Goal: Task Accomplishment & Management: Manage account settings

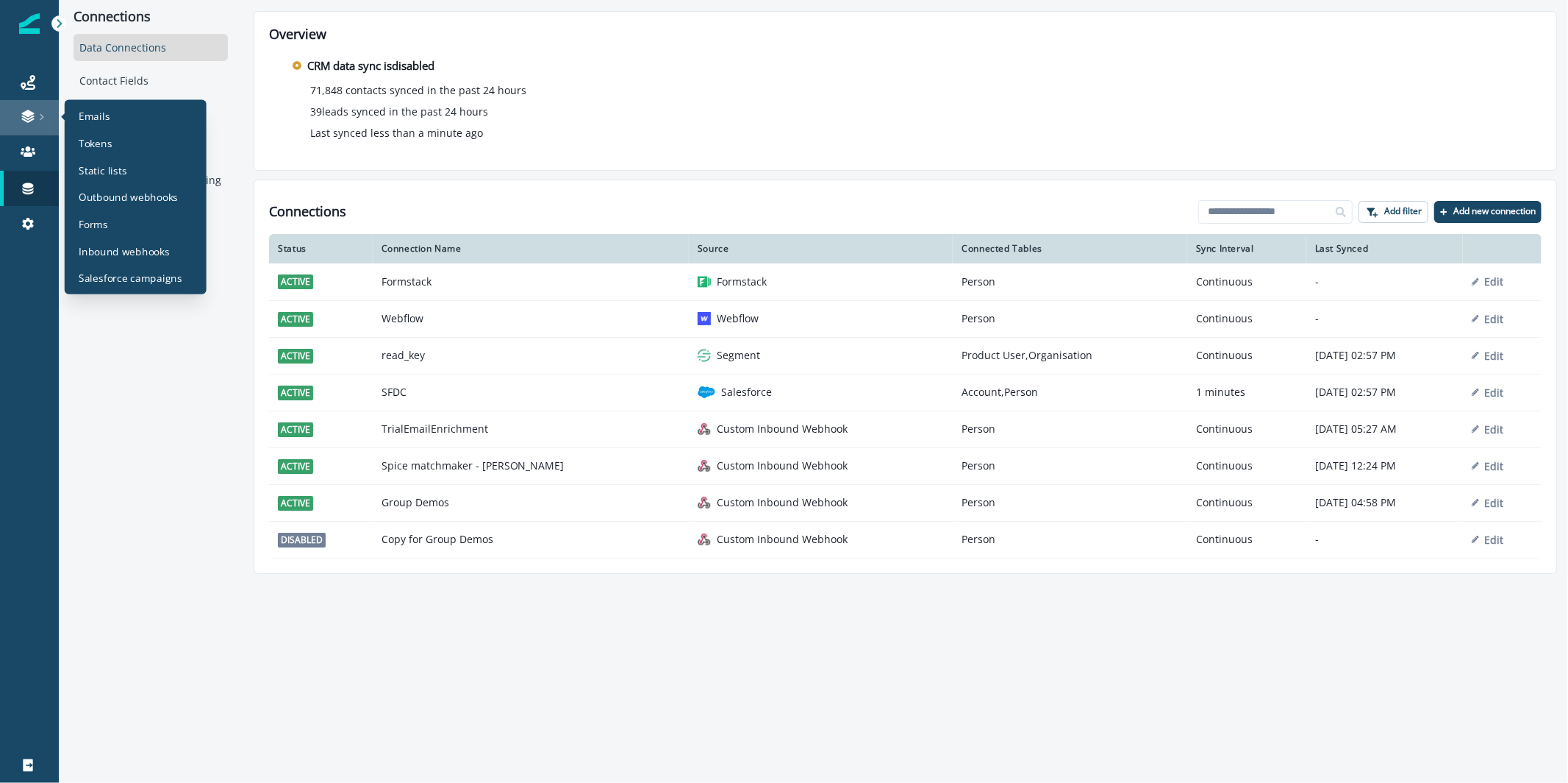
click at [38, 119] on icon at bounding box center [42, 117] width 8 height 8
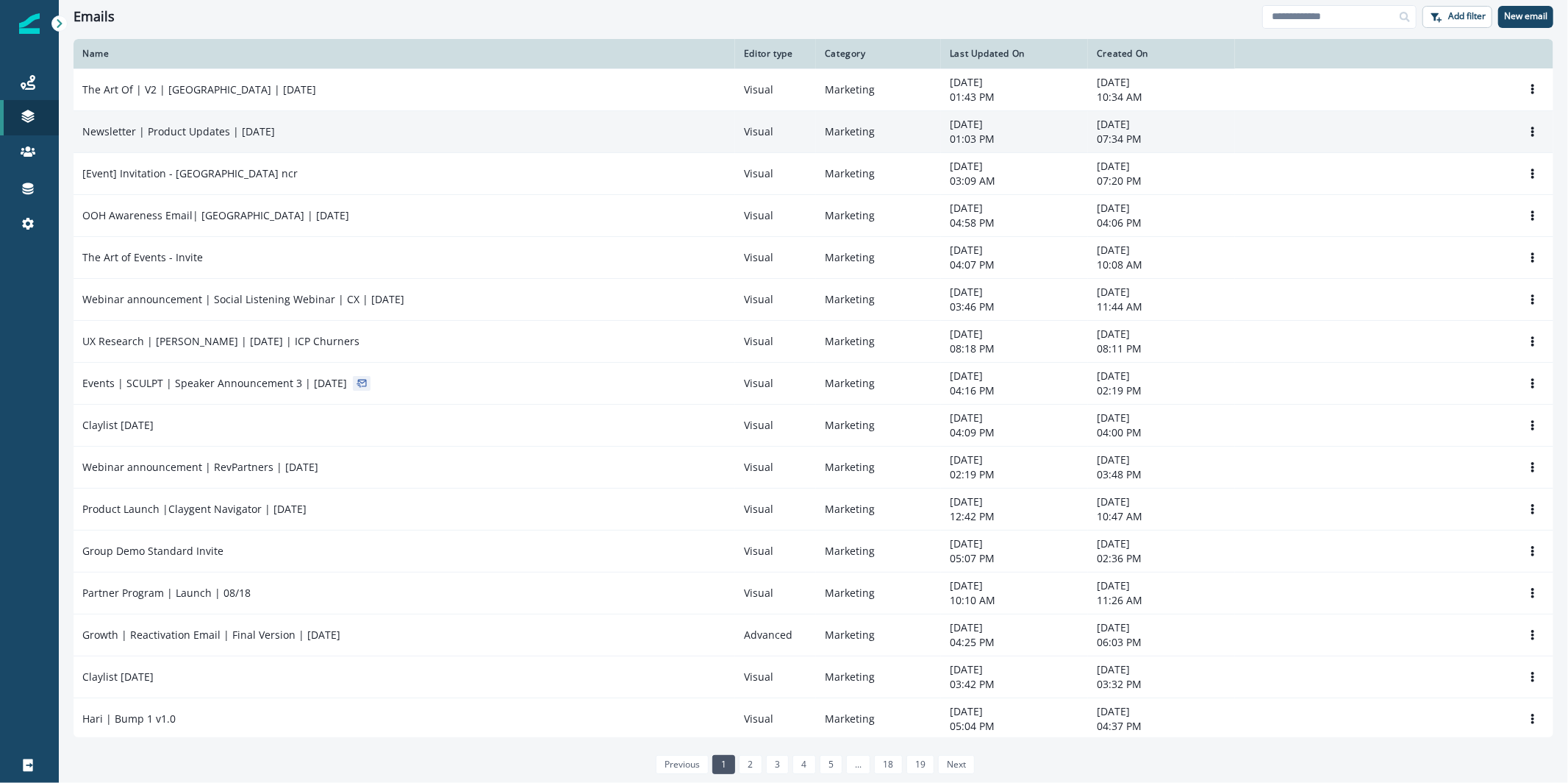
click at [264, 130] on p "Newsletter | Product Updates | [DATE]" at bounding box center [179, 131] width 193 height 14
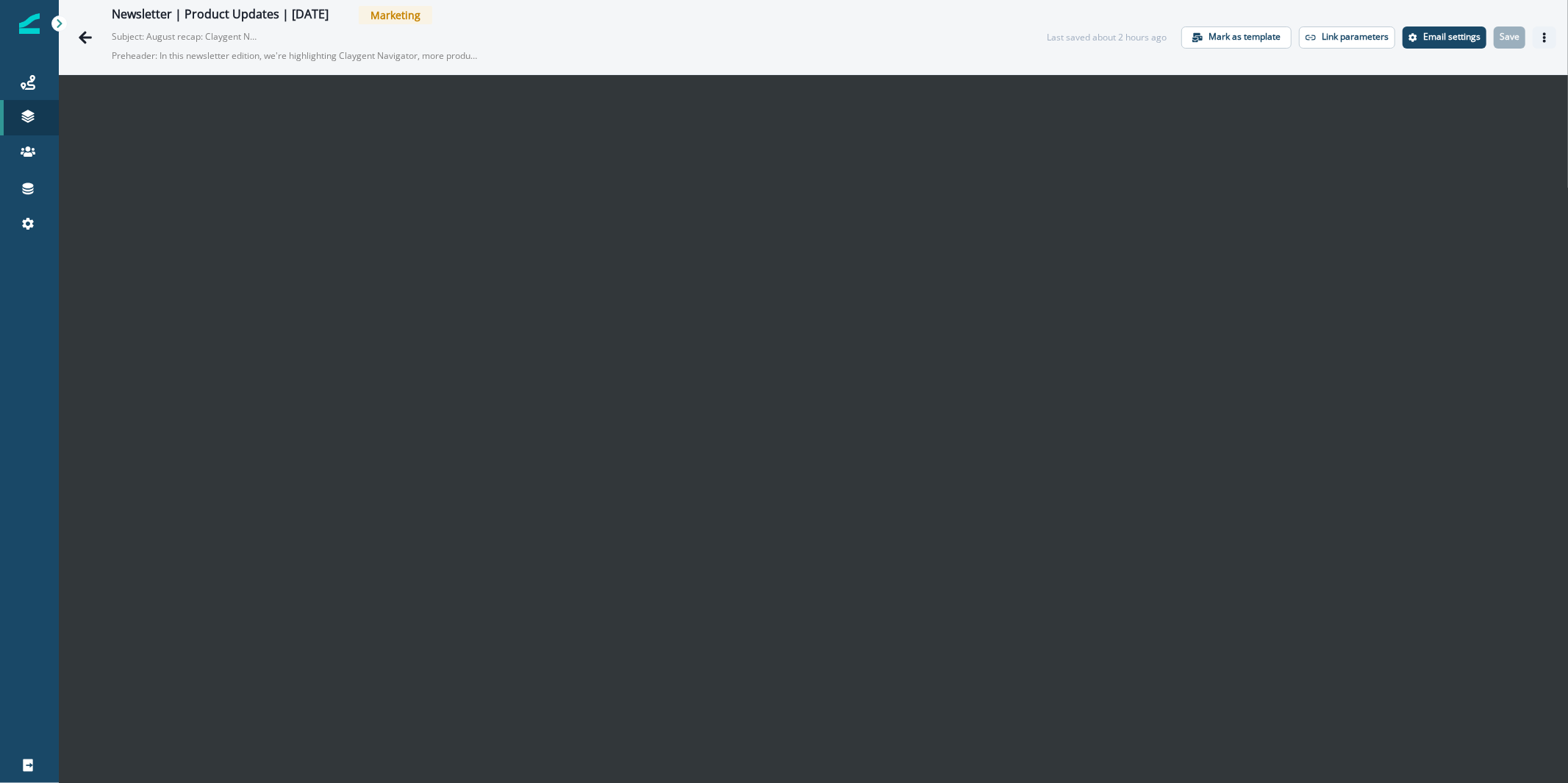
click at [1540, 37] on icon "Actions" at bounding box center [1545, 38] width 10 height 10
click at [1477, 119] on button "Send test email" at bounding box center [1461, 126] width 163 height 26
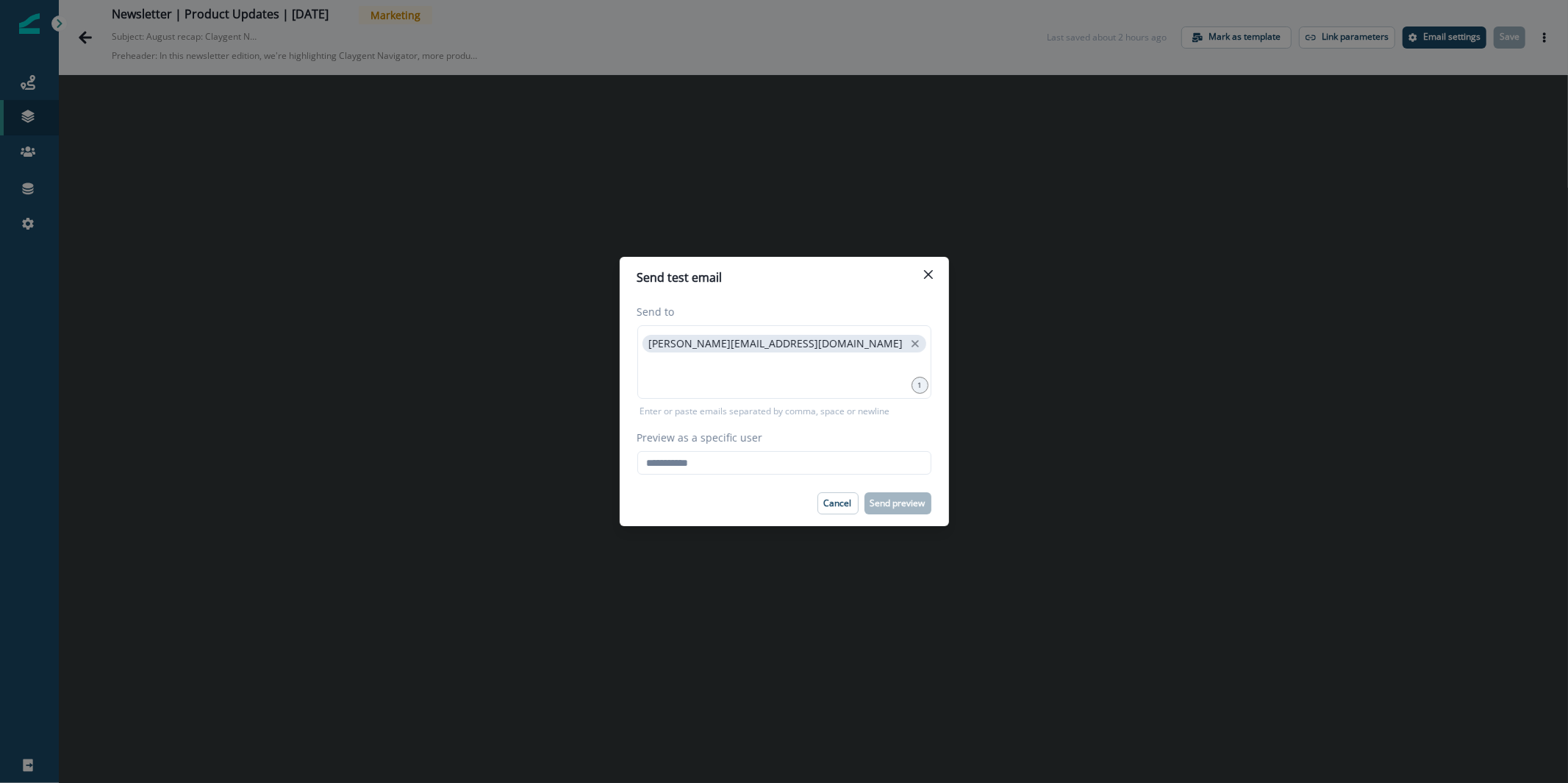
click at [745, 474] on div "Send to karishma.rajaratnam@clay.com 1 Enter or paste emails separated by comma…" at bounding box center [784, 389] width 329 height 183
click at [749, 468] on input "Preview as a specific user" at bounding box center [784, 463] width 294 height 24
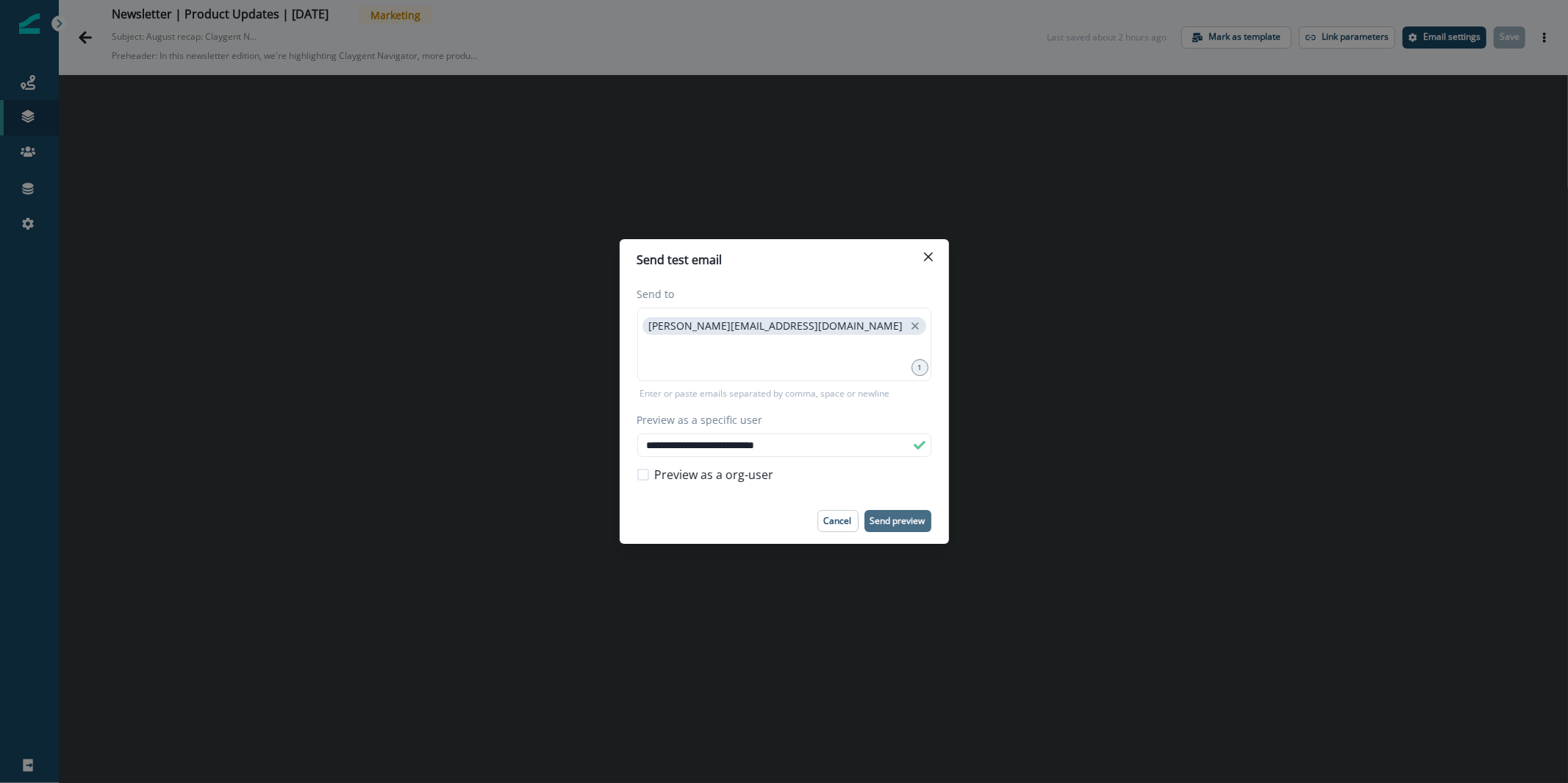
type input "**********"
click at [923, 519] on p "Send preview" at bounding box center [898, 520] width 55 height 10
click at [932, 258] on icon "Close" at bounding box center [929, 257] width 9 height 9
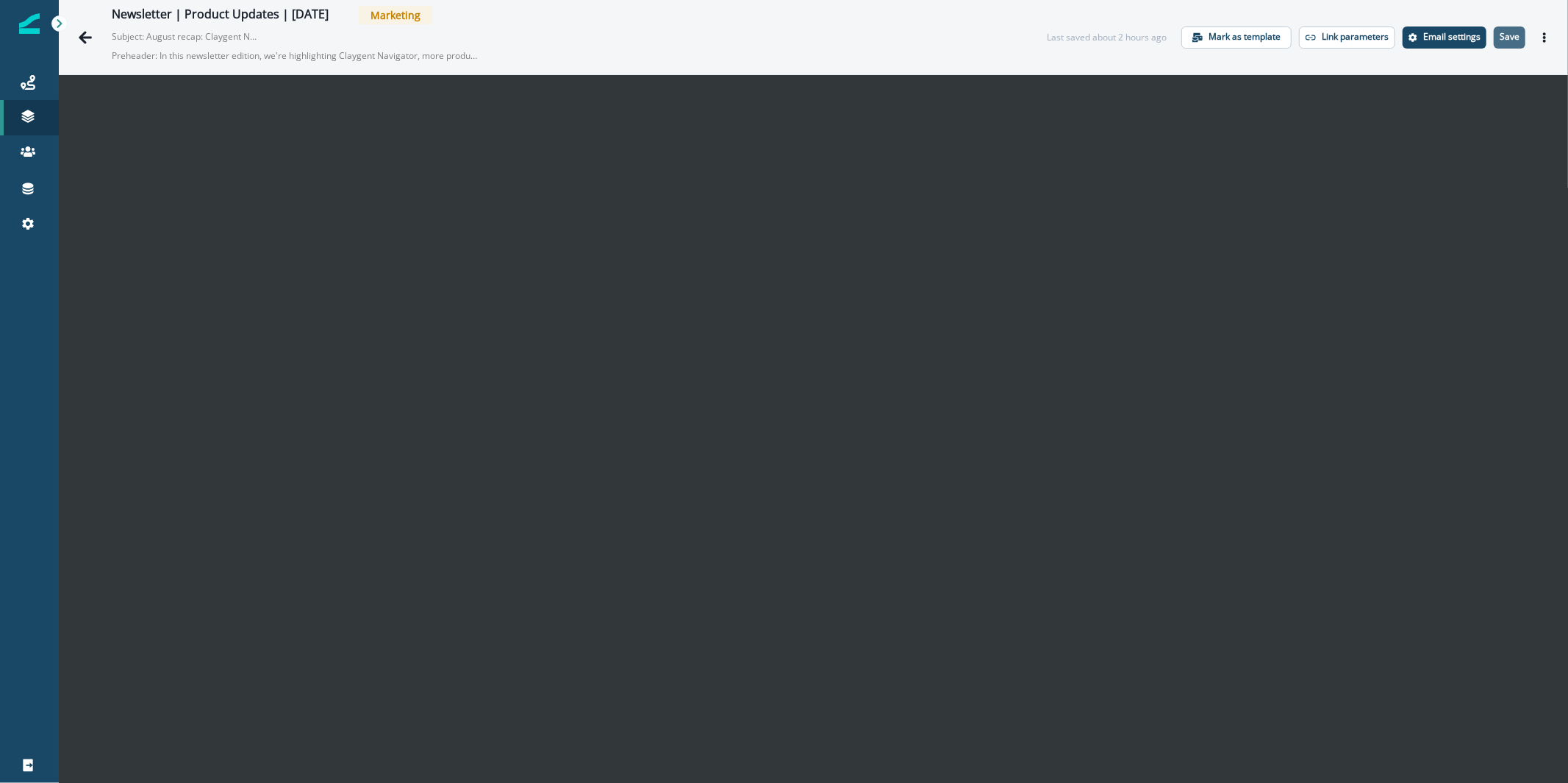
click at [1500, 40] on p "Save" at bounding box center [1509, 37] width 20 height 10
click at [1540, 32] on icon "Actions" at bounding box center [1545, 38] width 10 height 10
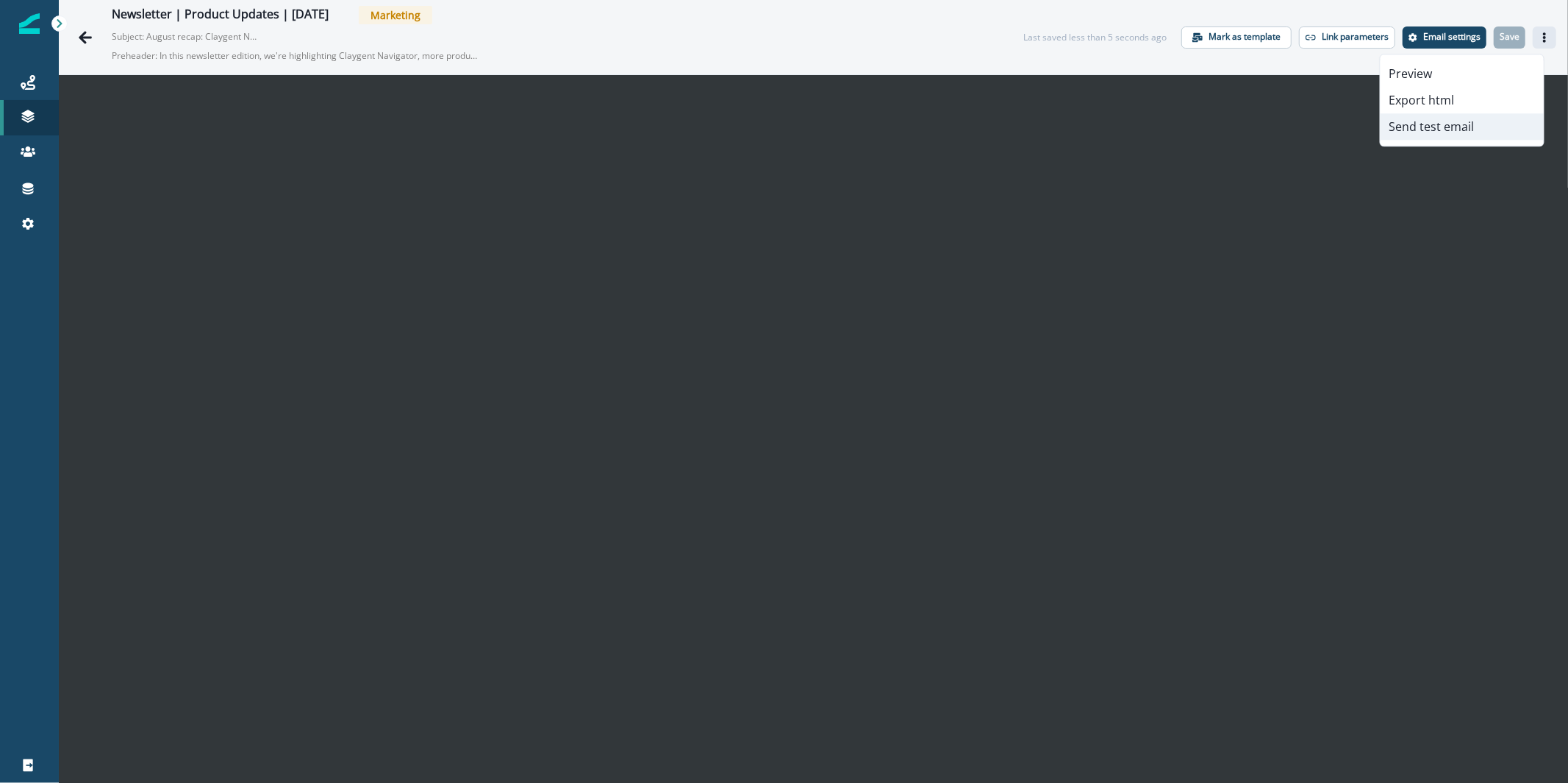
click at [1453, 124] on button "Send test email" at bounding box center [1461, 126] width 163 height 26
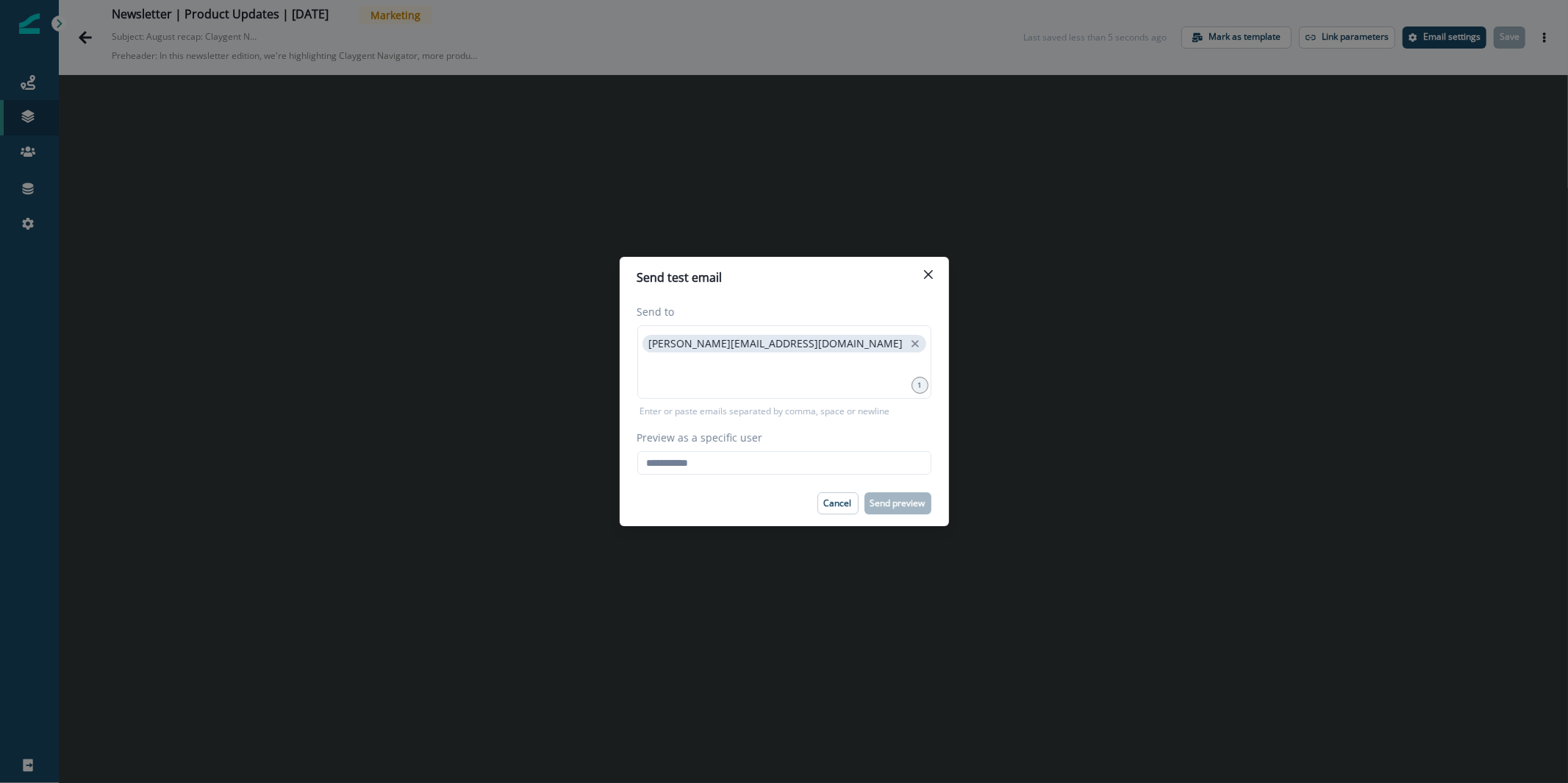
click at [786, 478] on div "Send to karishma.rajaratnam@clay.com 1 Enter or paste emails separated by comma…" at bounding box center [784, 389] width 329 height 183
click at [783, 467] on input "Preview as a specific user" at bounding box center [784, 463] width 294 height 24
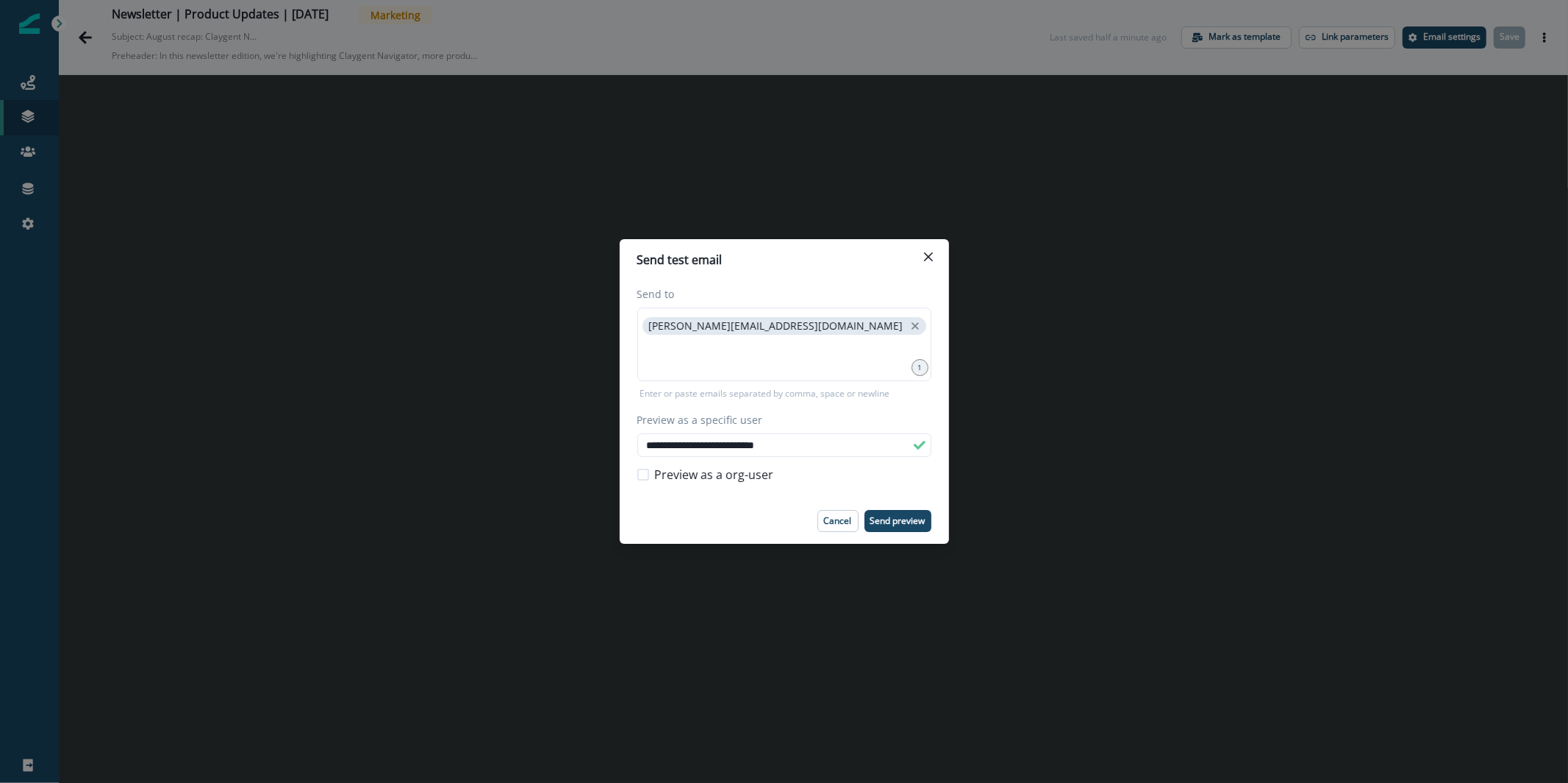
type input "**********"
click at [913, 508] on footer "Cancel Send preview" at bounding box center [784, 520] width 329 height 45
click at [916, 515] on p "Send preview" at bounding box center [898, 520] width 55 height 10
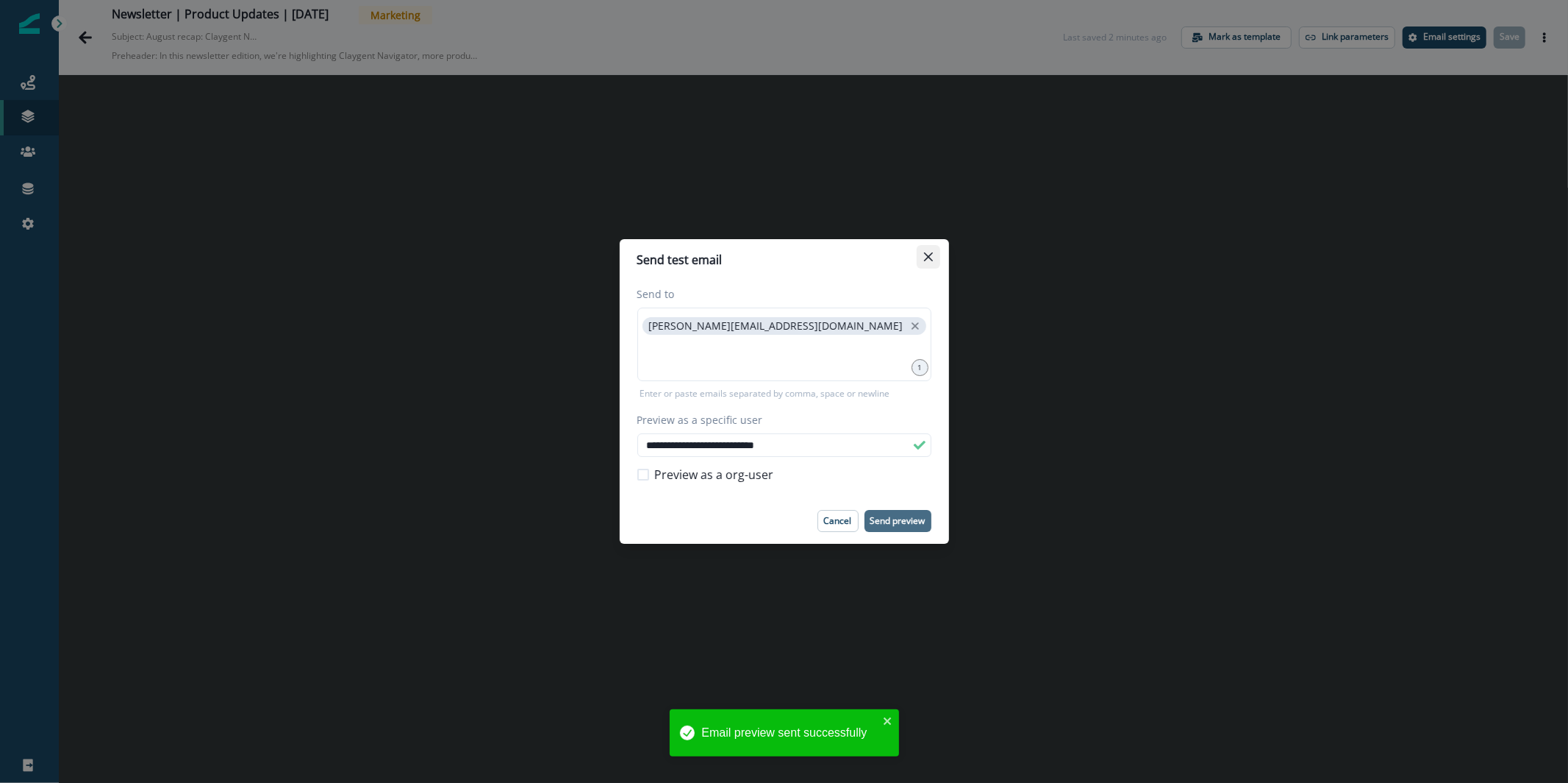
click at [926, 254] on icon "Close" at bounding box center [928, 257] width 9 height 9
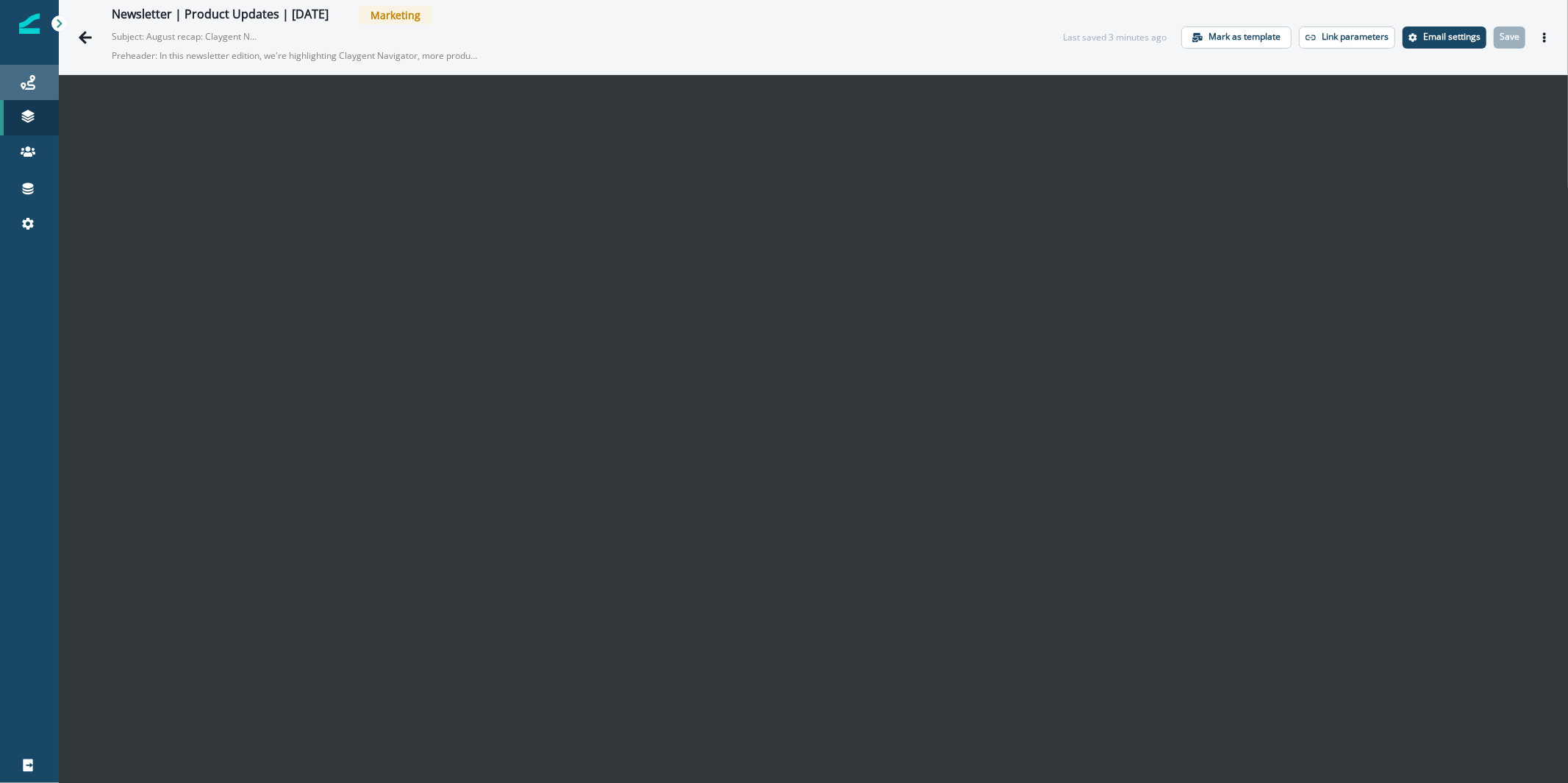
click at [6, 86] on div "Journeys" at bounding box center [29, 82] width 47 height 18
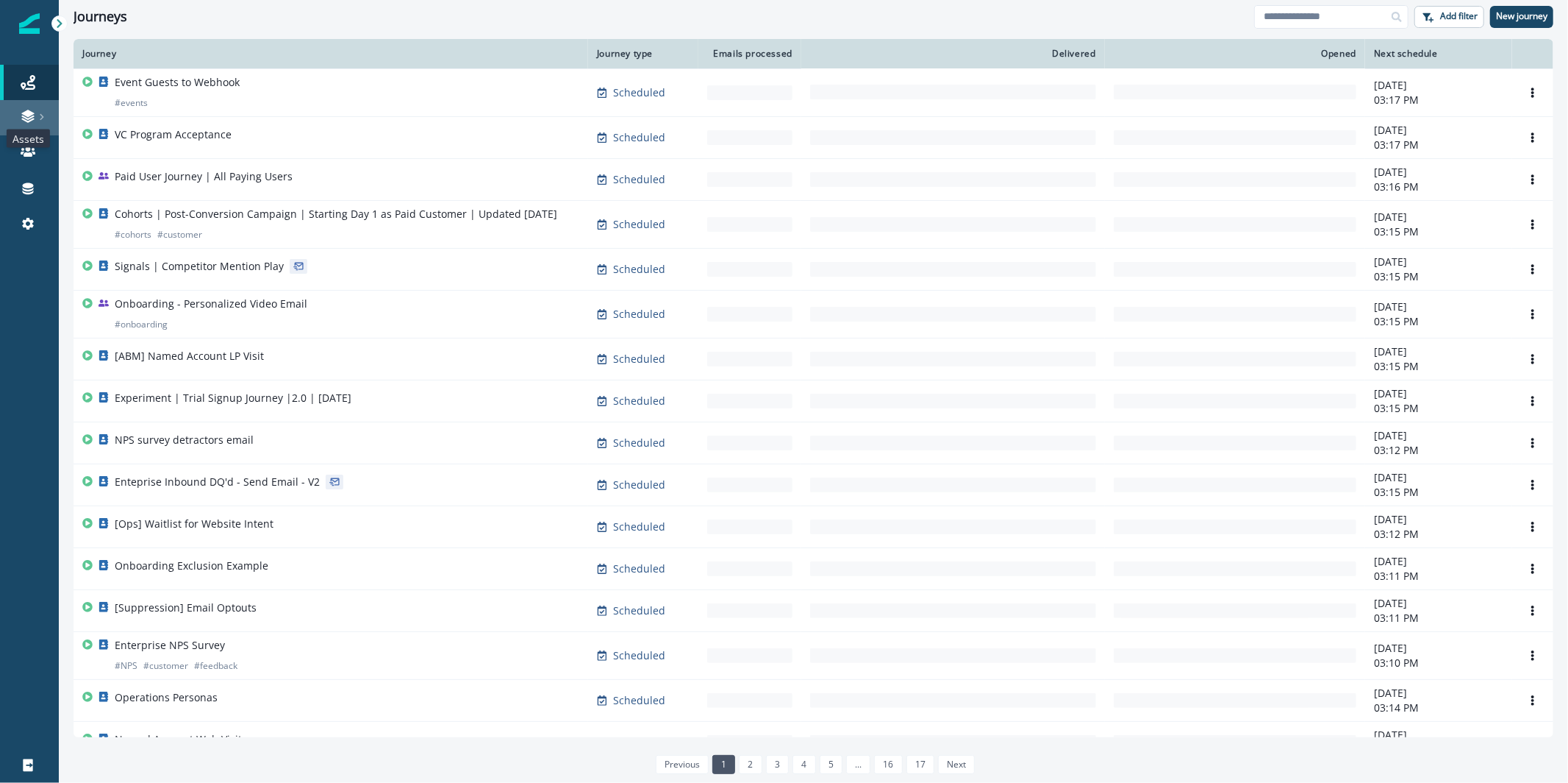
click at [24, 110] on icon at bounding box center [27, 116] width 14 height 14
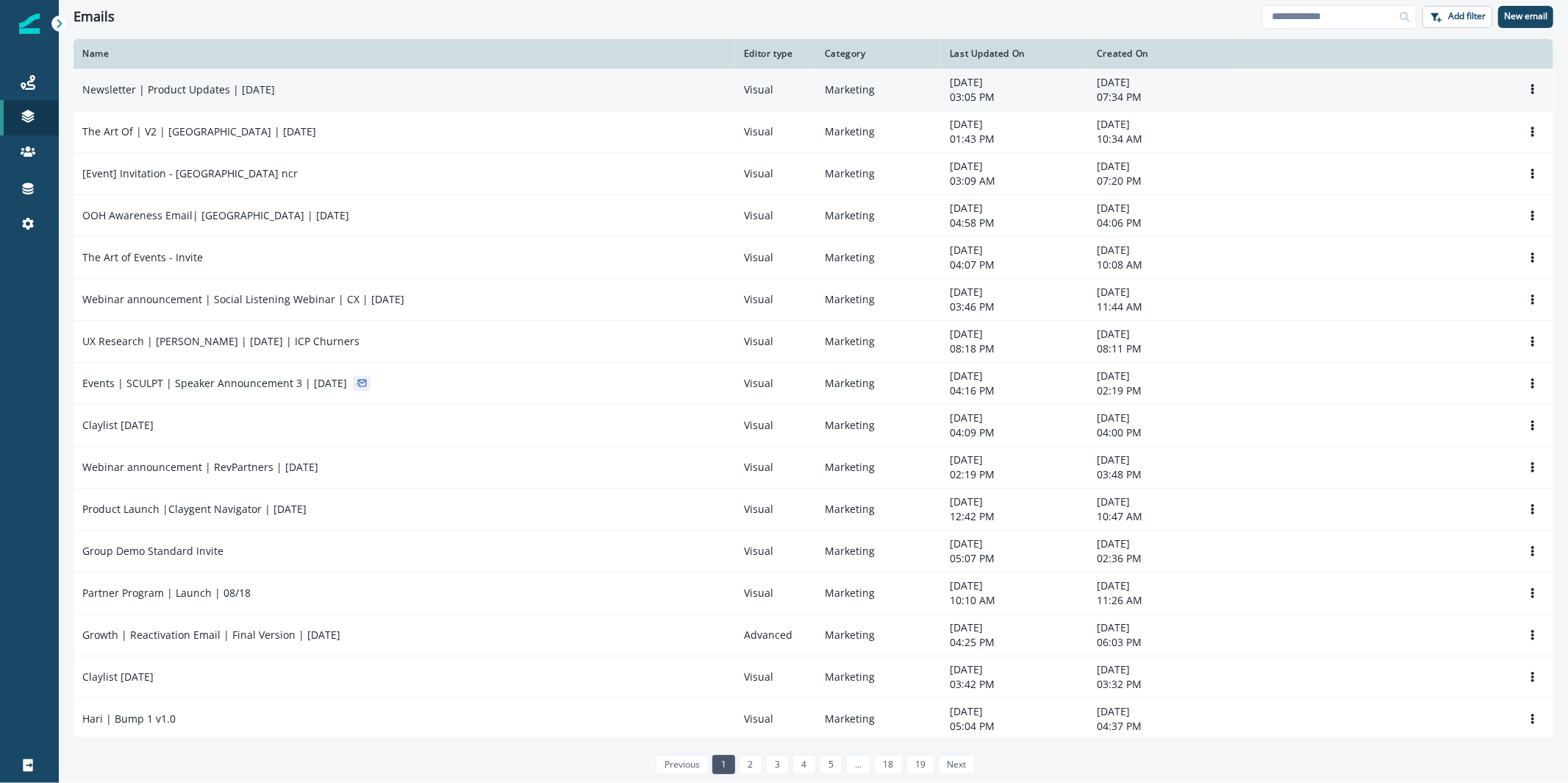
click at [266, 103] on td "Newsletter | Product Updates | [DATE]" at bounding box center [404, 89] width 662 height 42
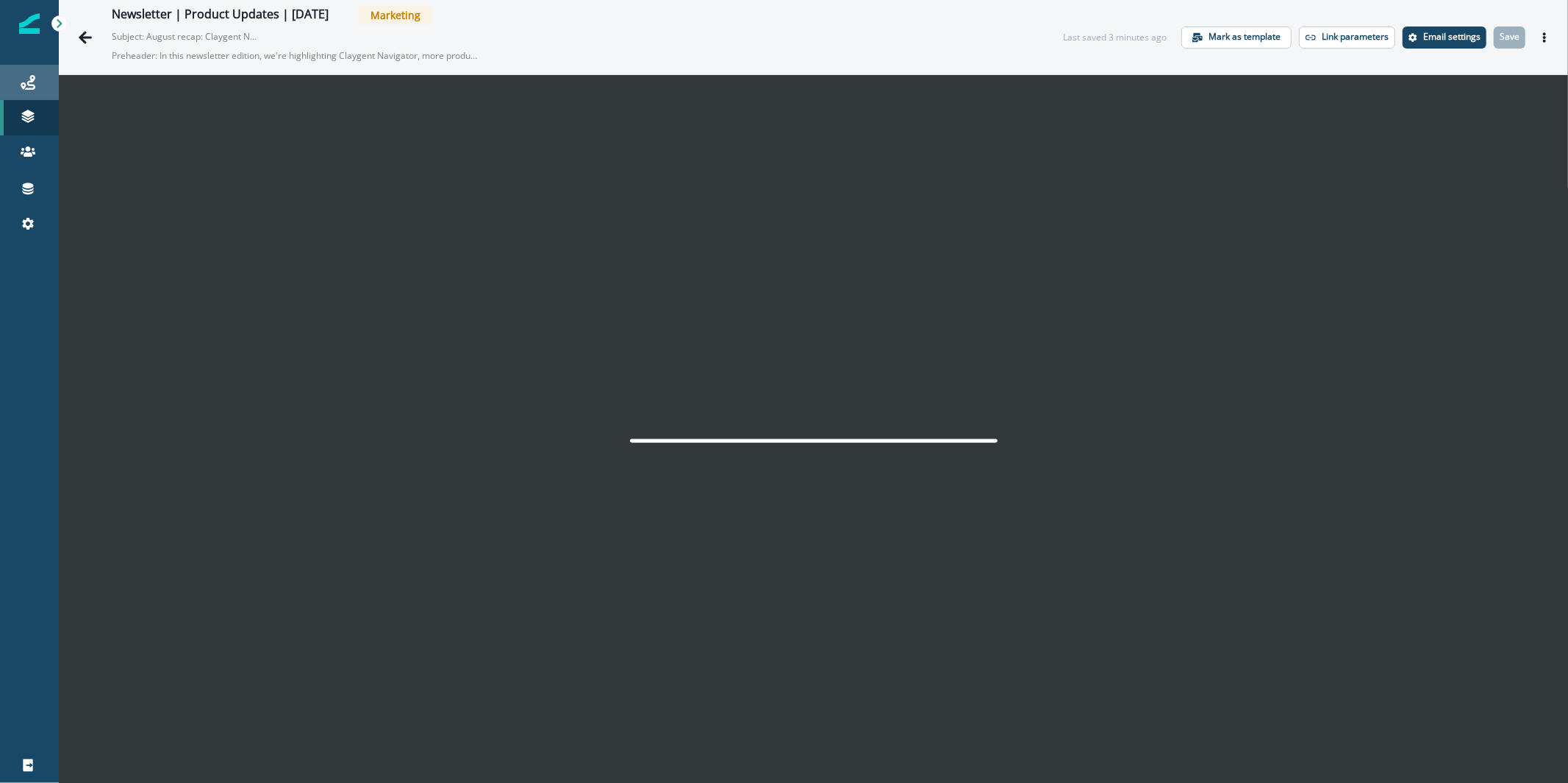
click at [22, 80] on icon at bounding box center [27, 82] width 14 height 14
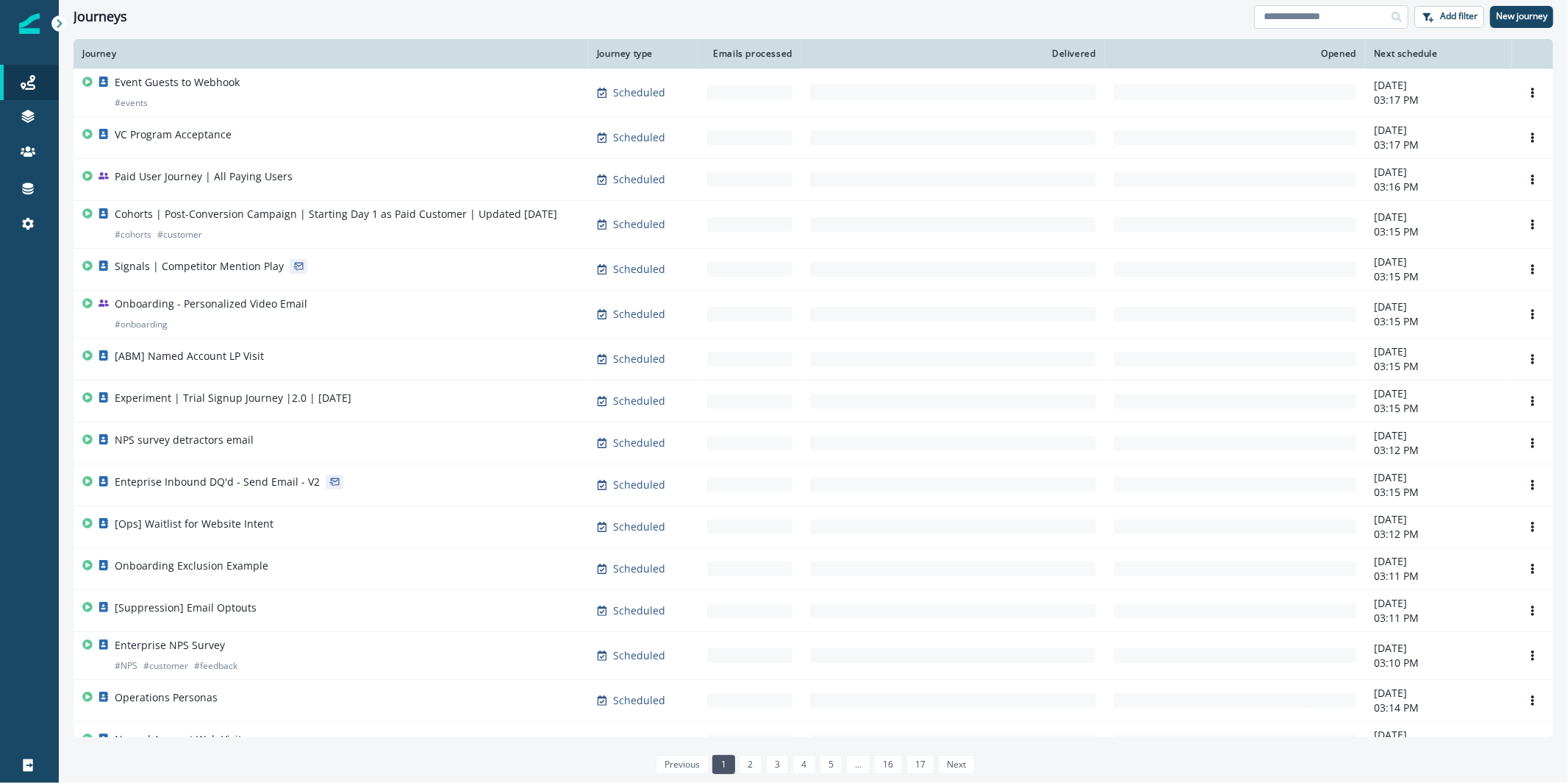
click at [1319, 17] on input at bounding box center [1331, 17] width 154 height 24
type input "**********"
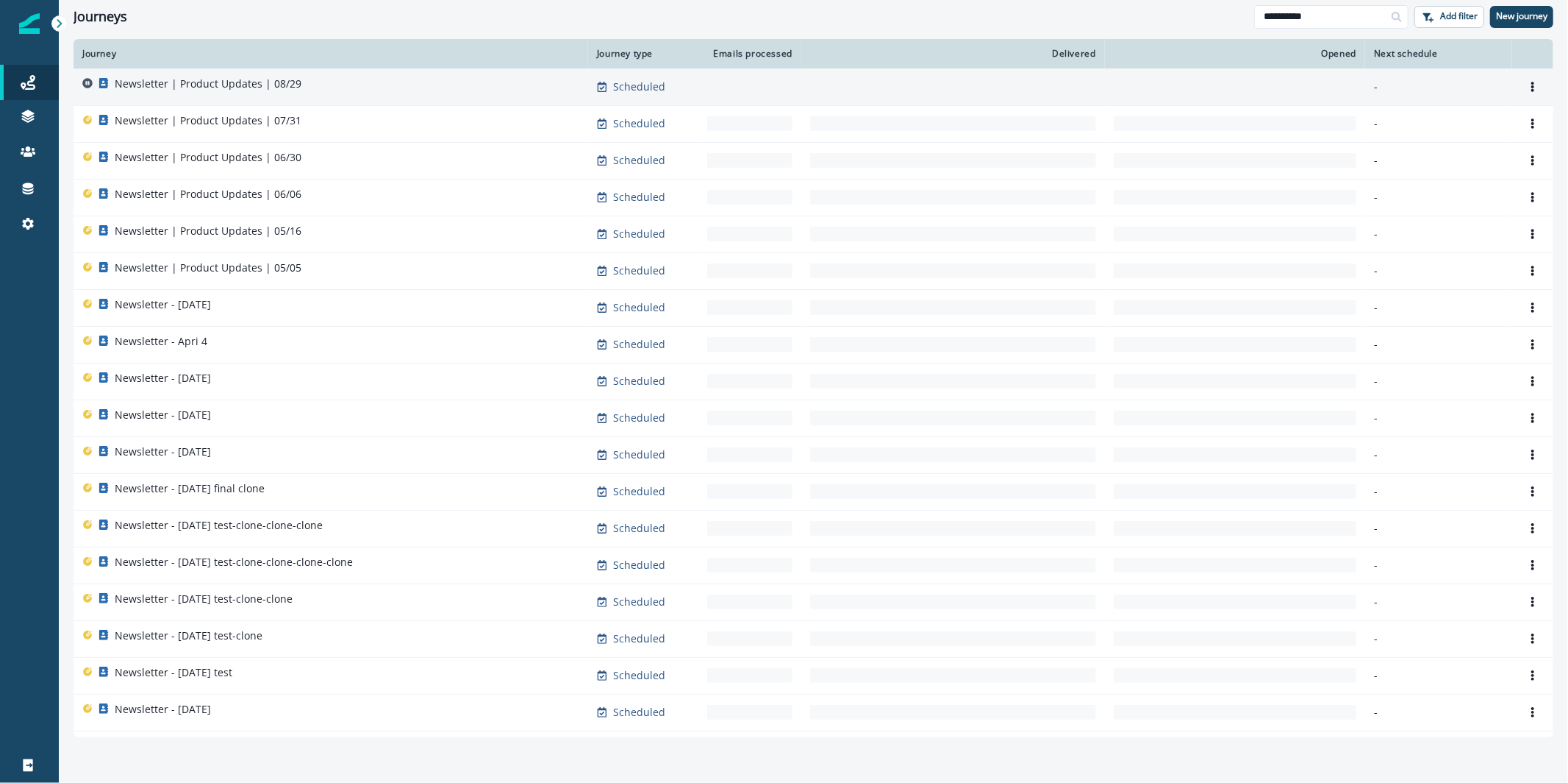
click at [461, 82] on div "Newsletter | Product Updates | 08/29" at bounding box center [331, 87] width 497 height 20
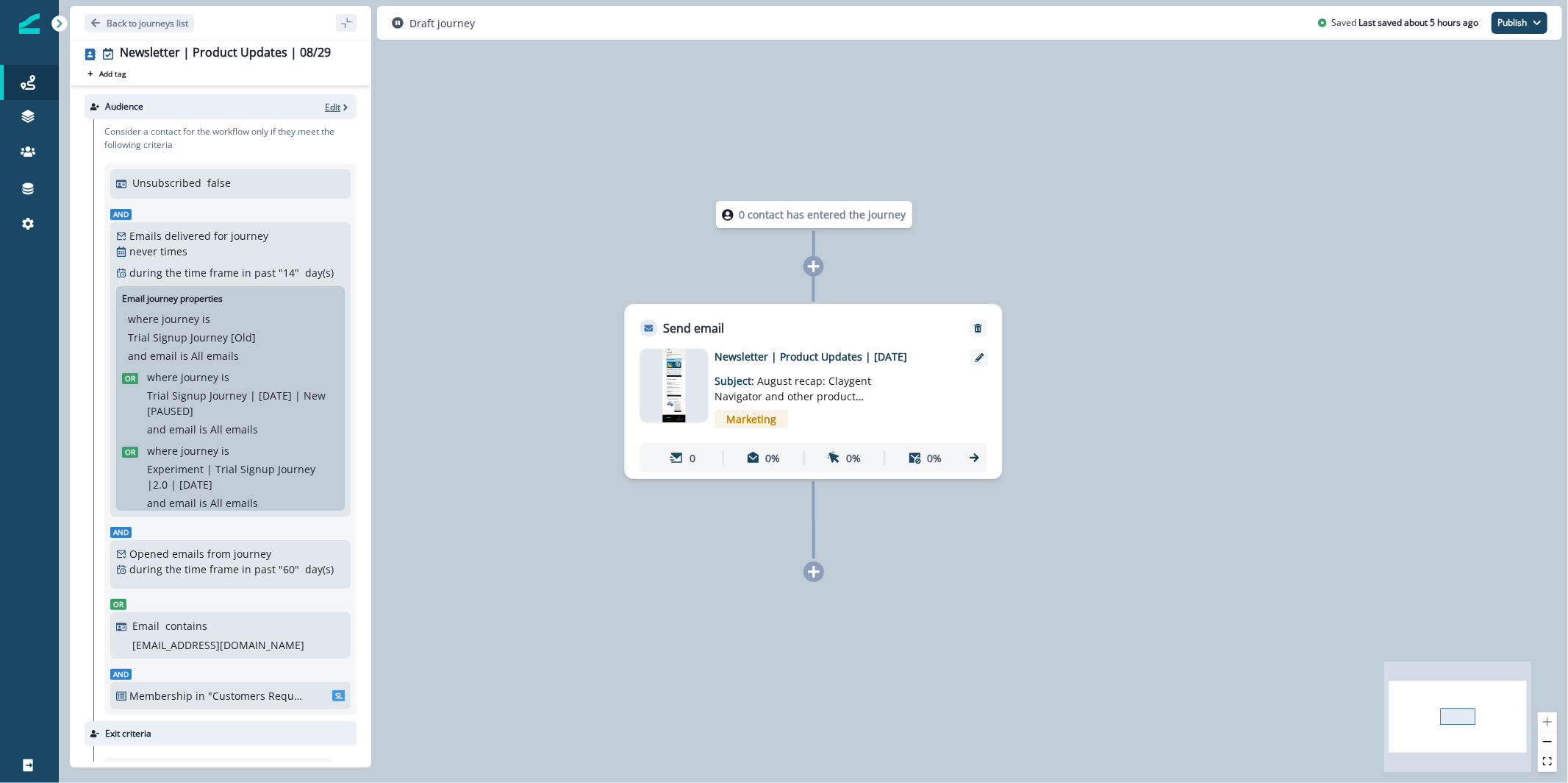
click at [325, 102] on p "Edit" at bounding box center [333, 107] width 15 height 13
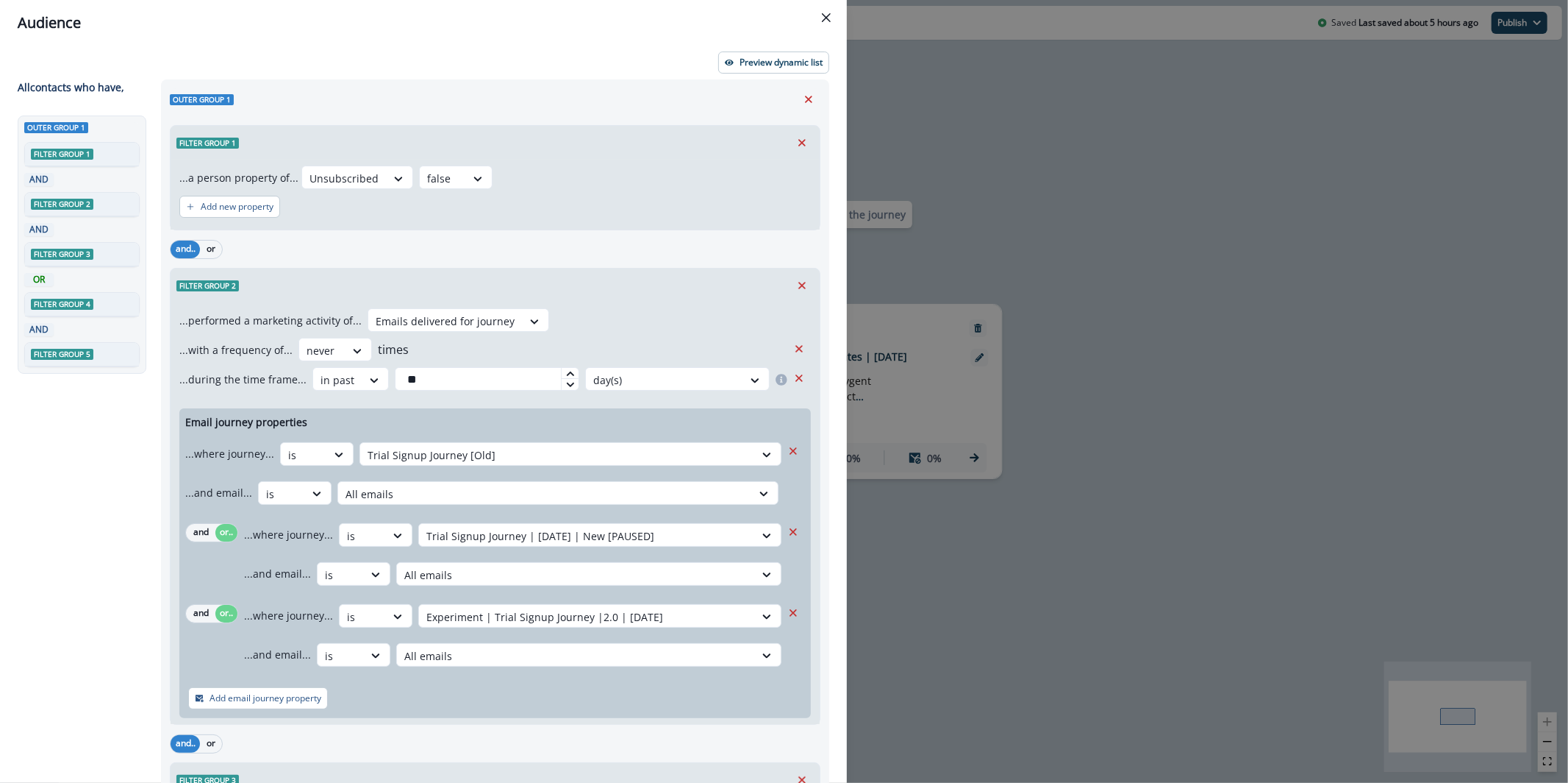
drag, startPoint x: 779, startPoint y: 26, endPoint x: 778, endPoint y: 38, distance: 12.0
click at [779, 28] on div "Audience" at bounding box center [424, 23] width 812 height 22
click at [771, 57] on p "Preview dynamic list" at bounding box center [781, 62] width 83 height 10
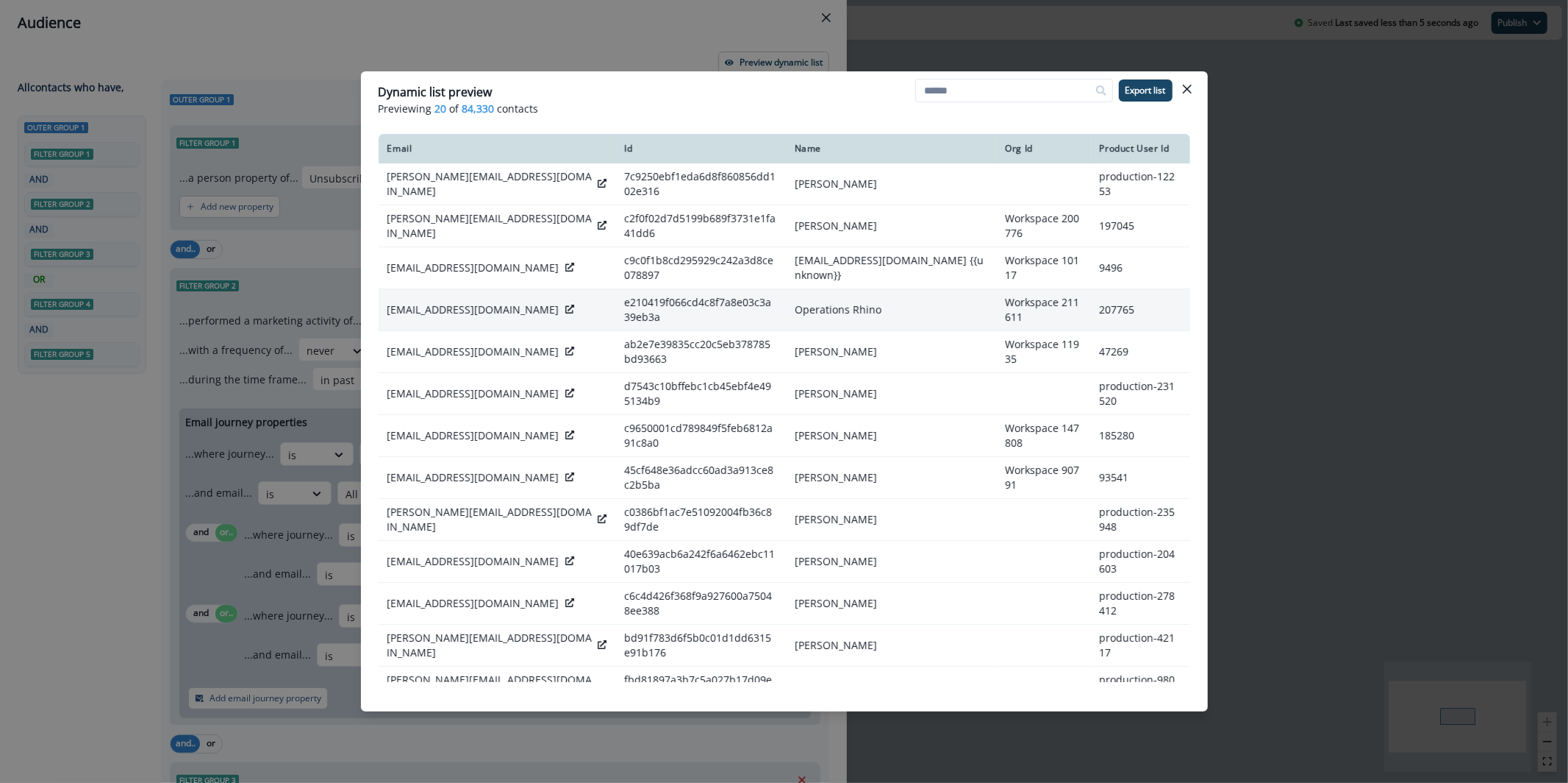
click at [565, 308] on div at bounding box center [570, 309] width 9 height 14
click at [565, 305] on icon at bounding box center [570, 309] width 9 height 9
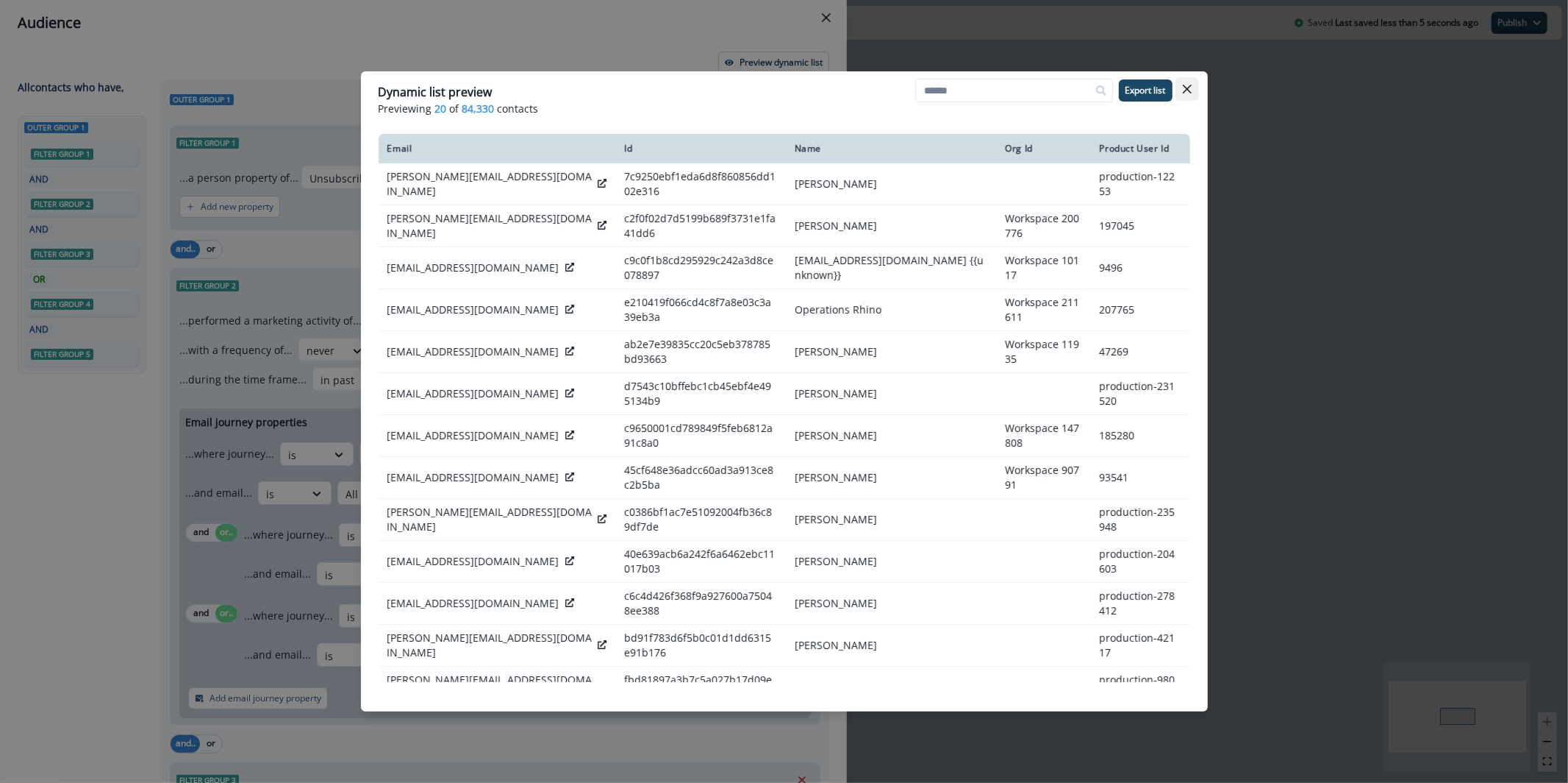
click at [1183, 91] on icon "Close" at bounding box center [1187, 89] width 9 height 9
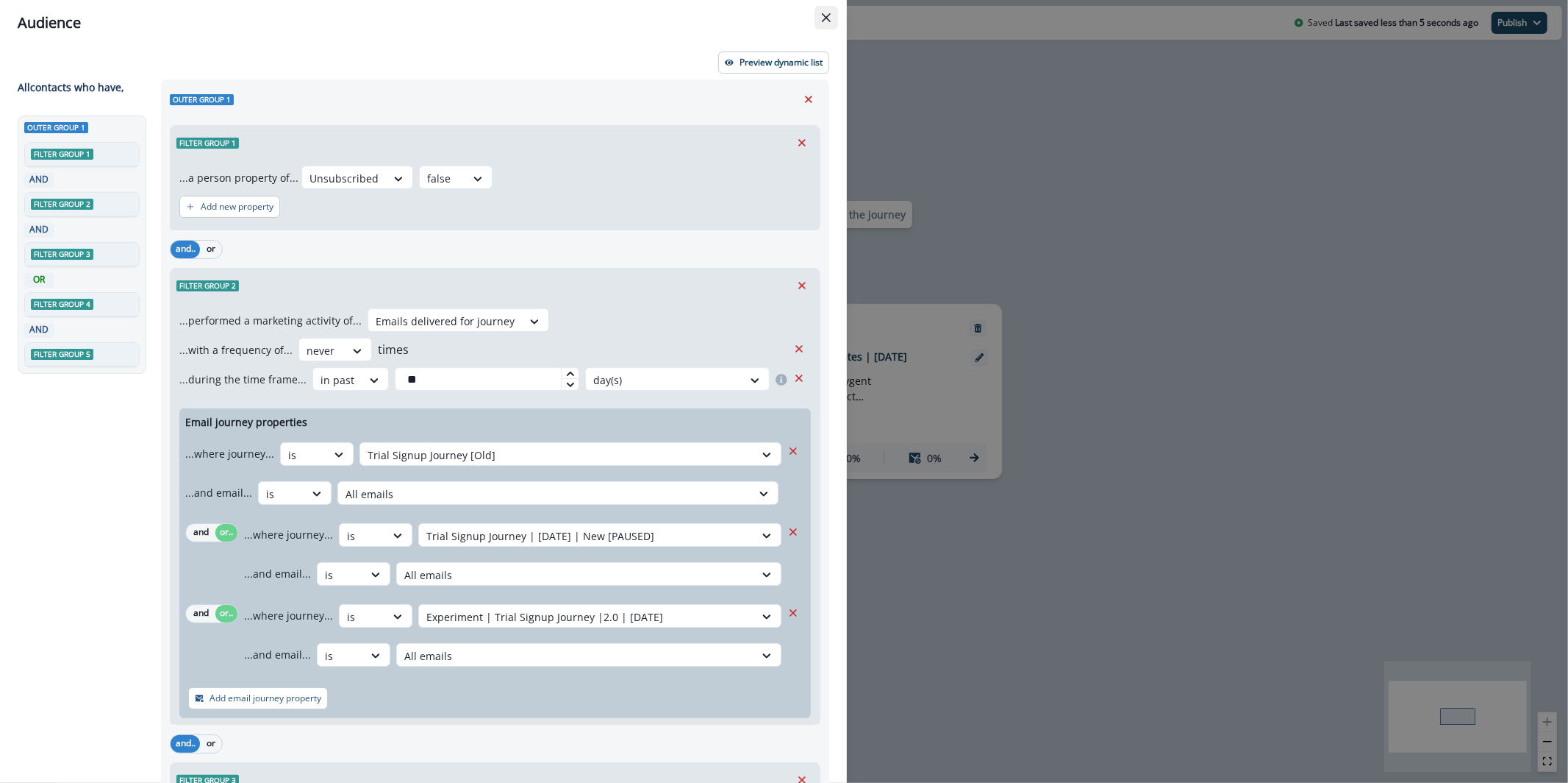
click at [818, 19] on button "Close" at bounding box center [826, 18] width 24 height 24
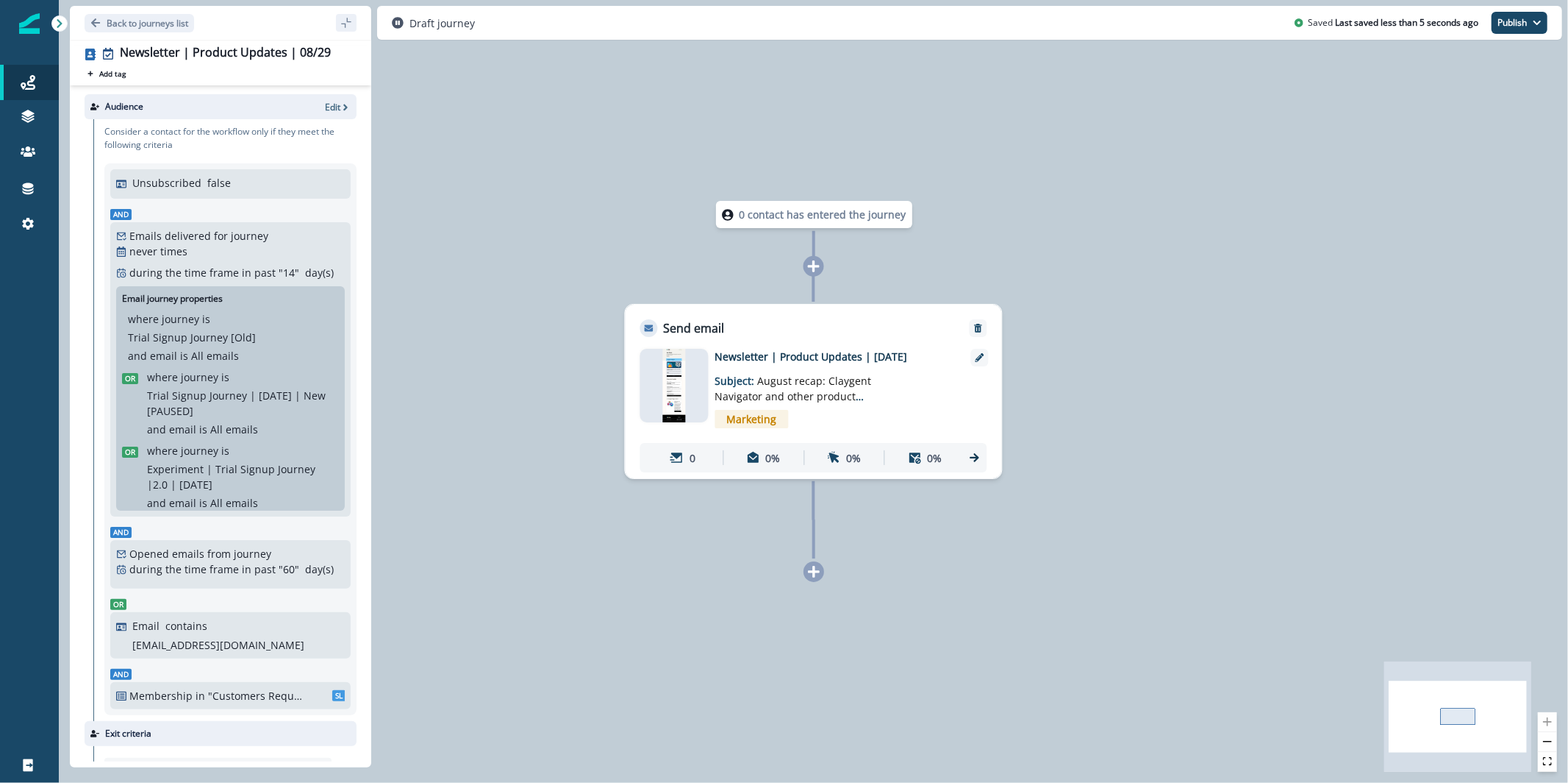
click at [698, 389] on div at bounding box center [674, 386] width 68 height 73
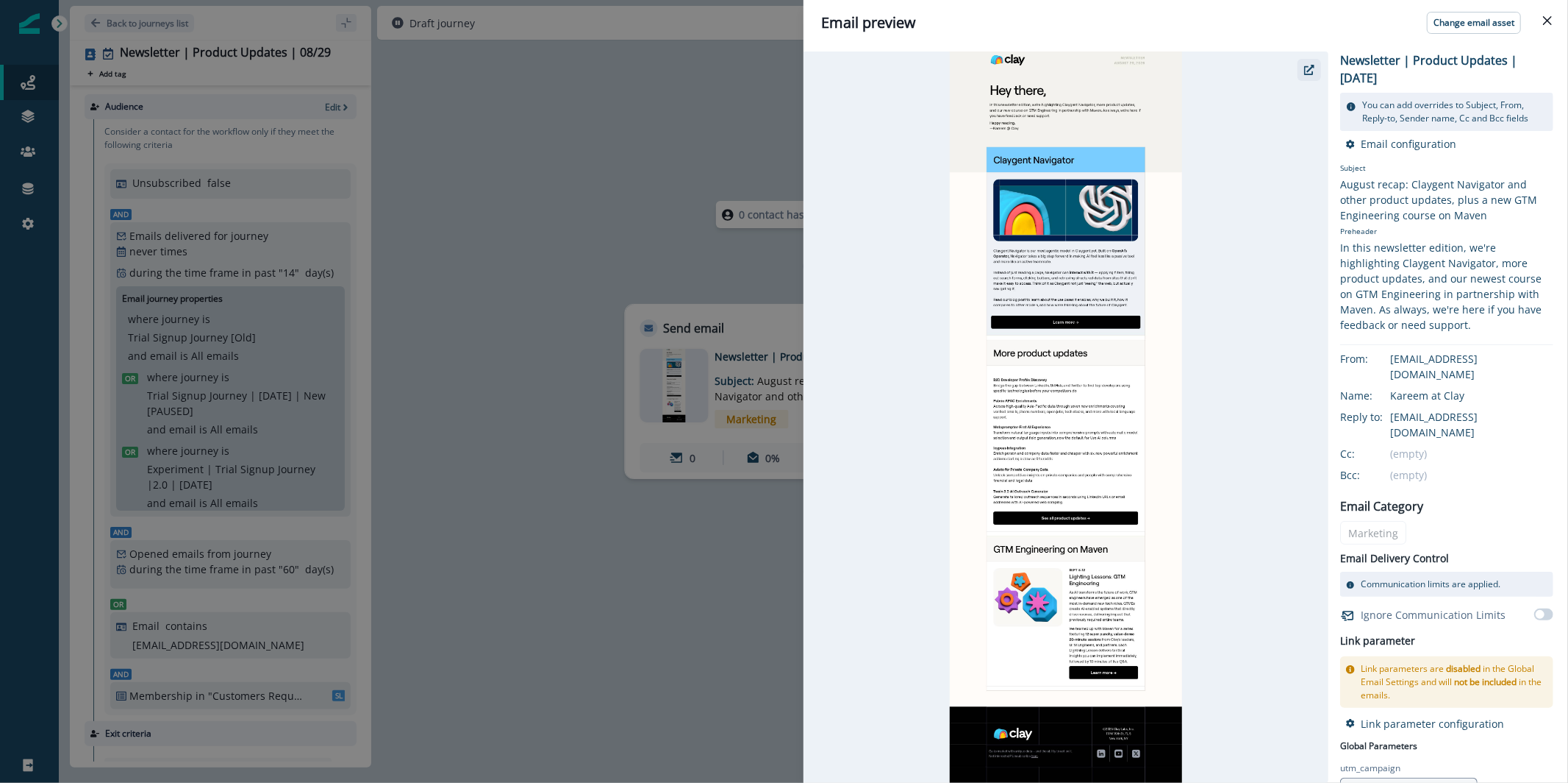
click at [1312, 74] on icon "button" at bounding box center [1310, 70] width 10 height 10
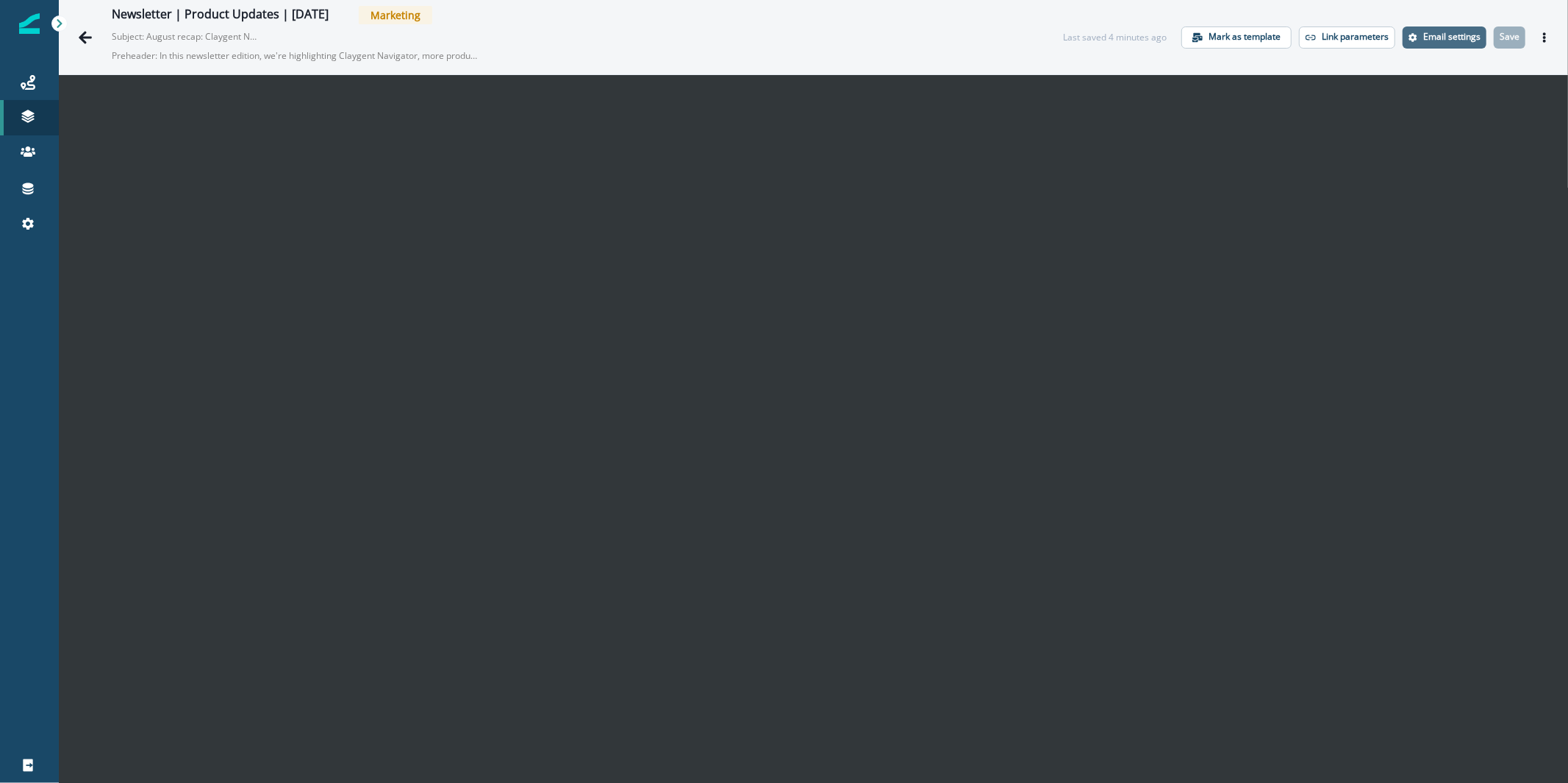
click at [1423, 41] on p "Email settings" at bounding box center [1451, 37] width 57 height 10
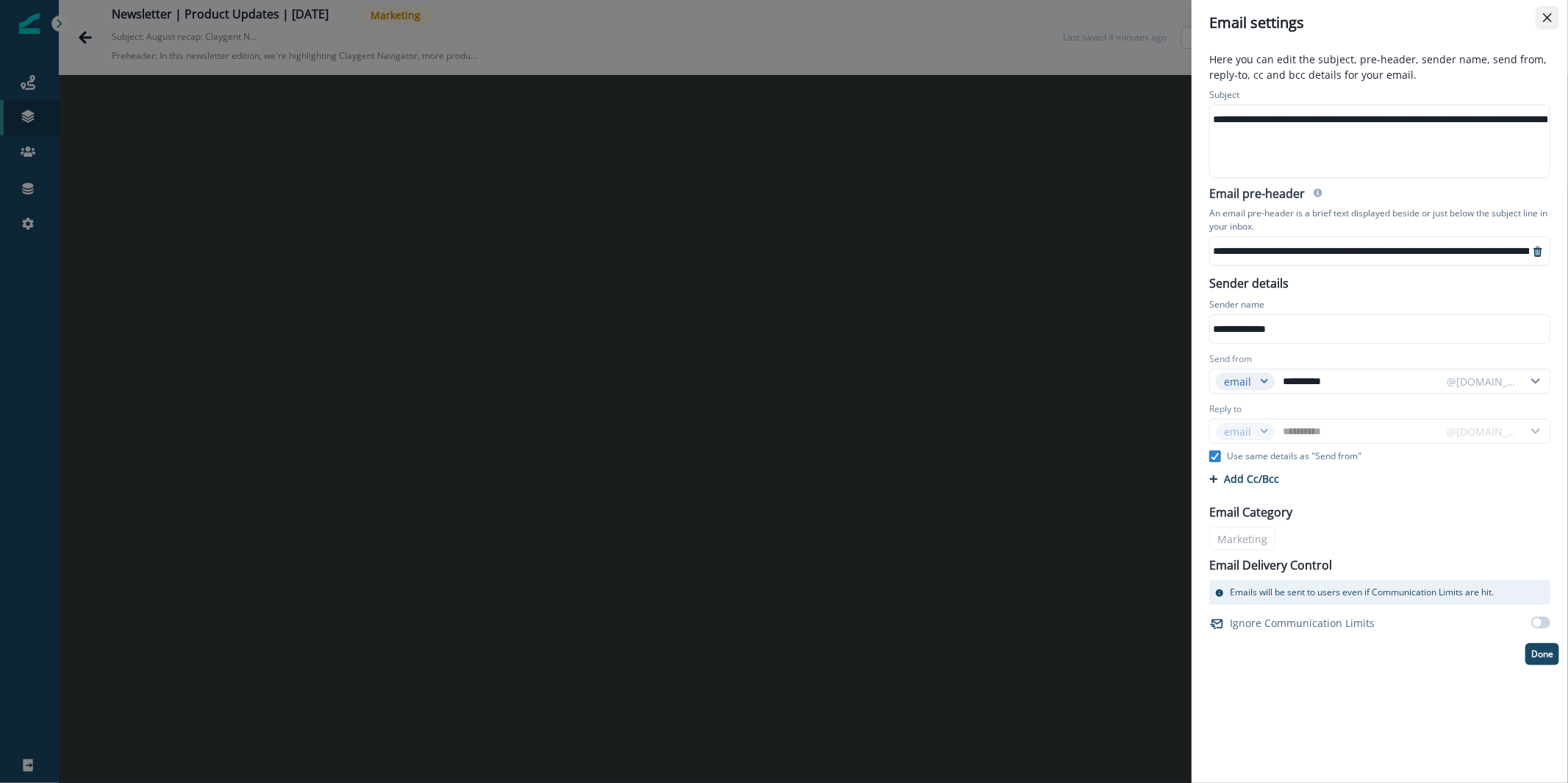
click at [1548, 24] on button "Close" at bounding box center [1548, 18] width 24 height 24
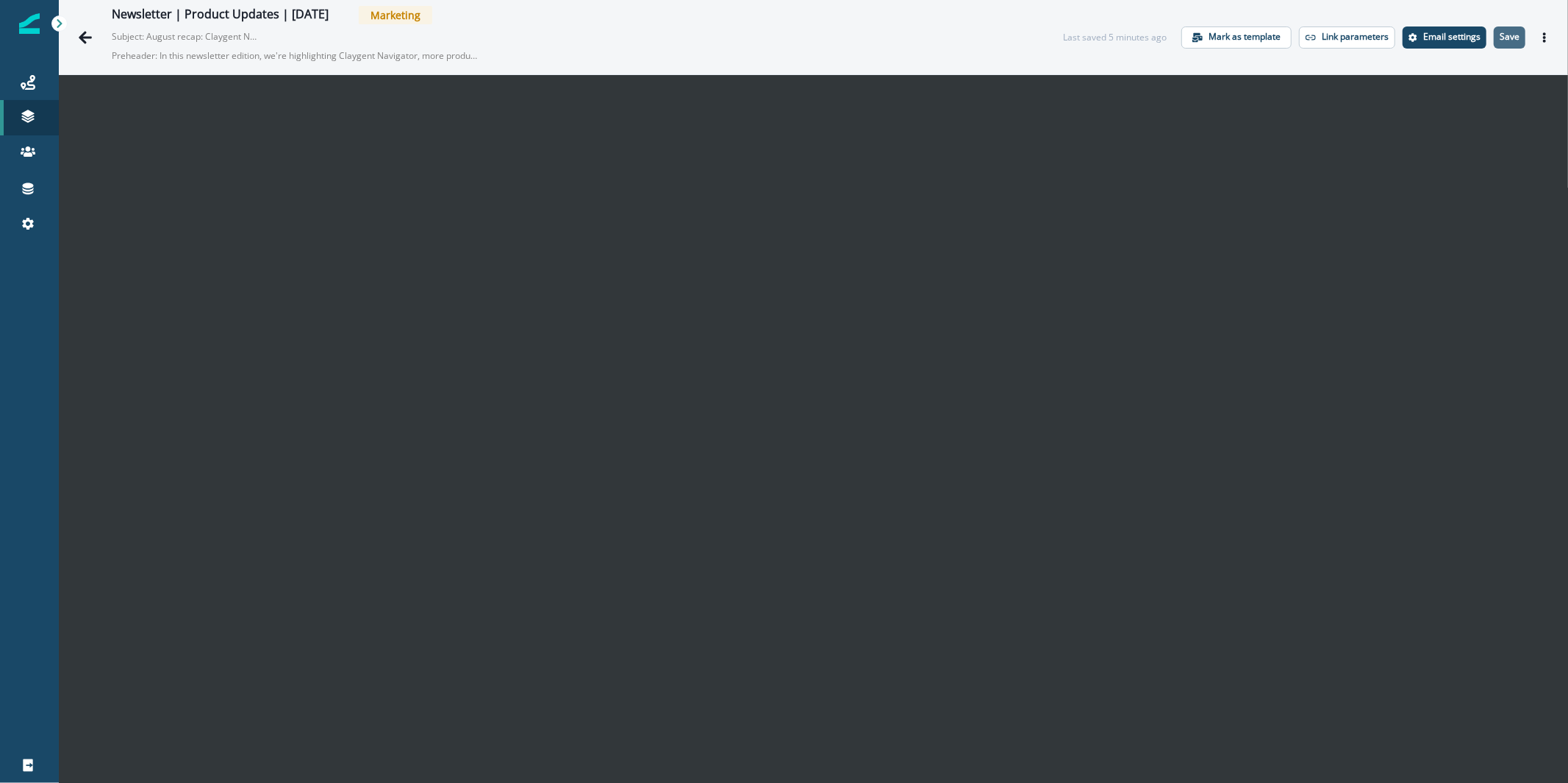
click at [1505, 38] on p "Save" at bounding box center [1509, 37] width 20 height 10
click at [1533, 32] on button "Actions" at bounding box center [1545, 38] width 24 height 22
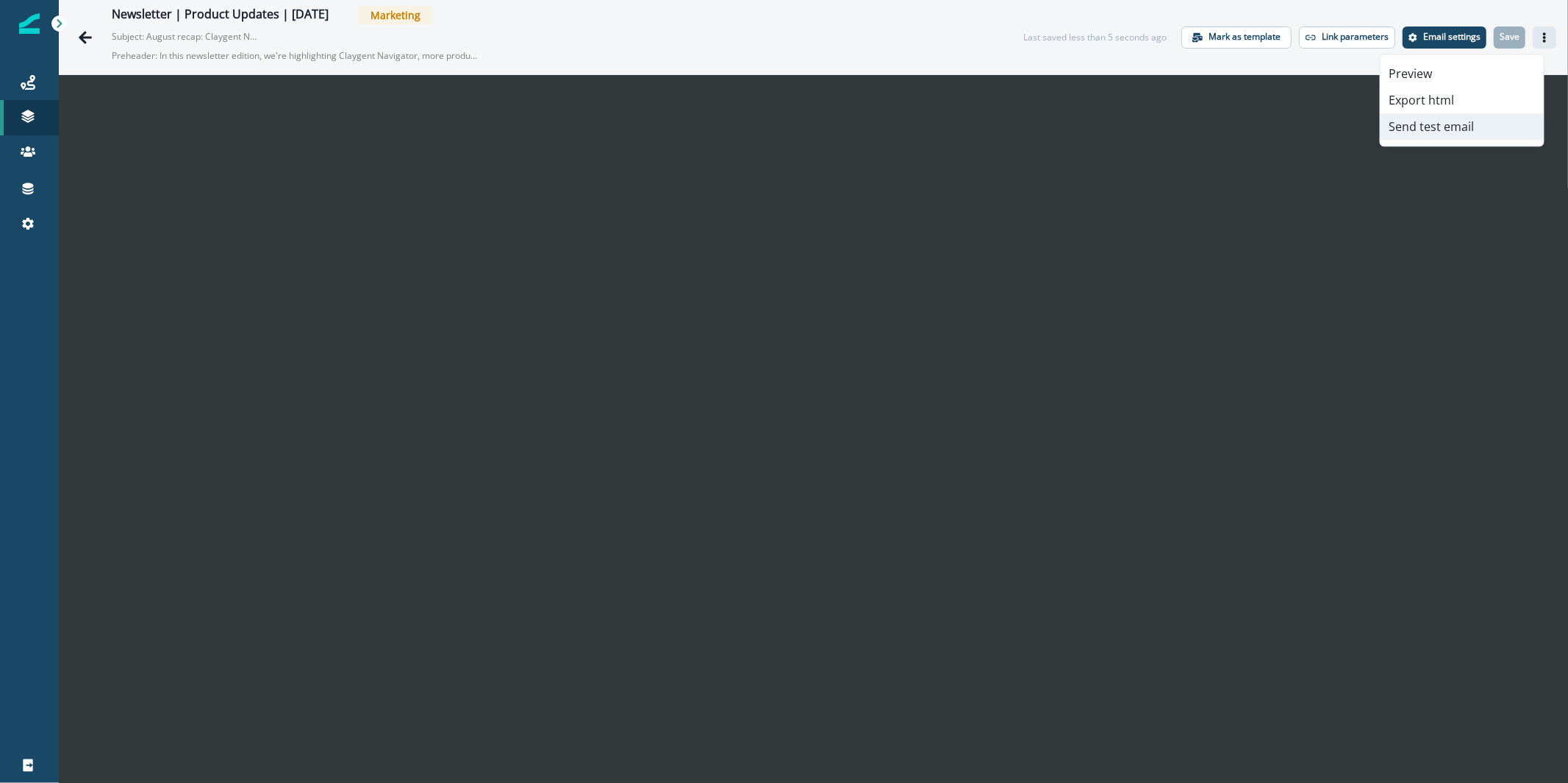
click at [1496, 132] on button "Send test email" at bounding box center [1461, 126] width 163 height 26
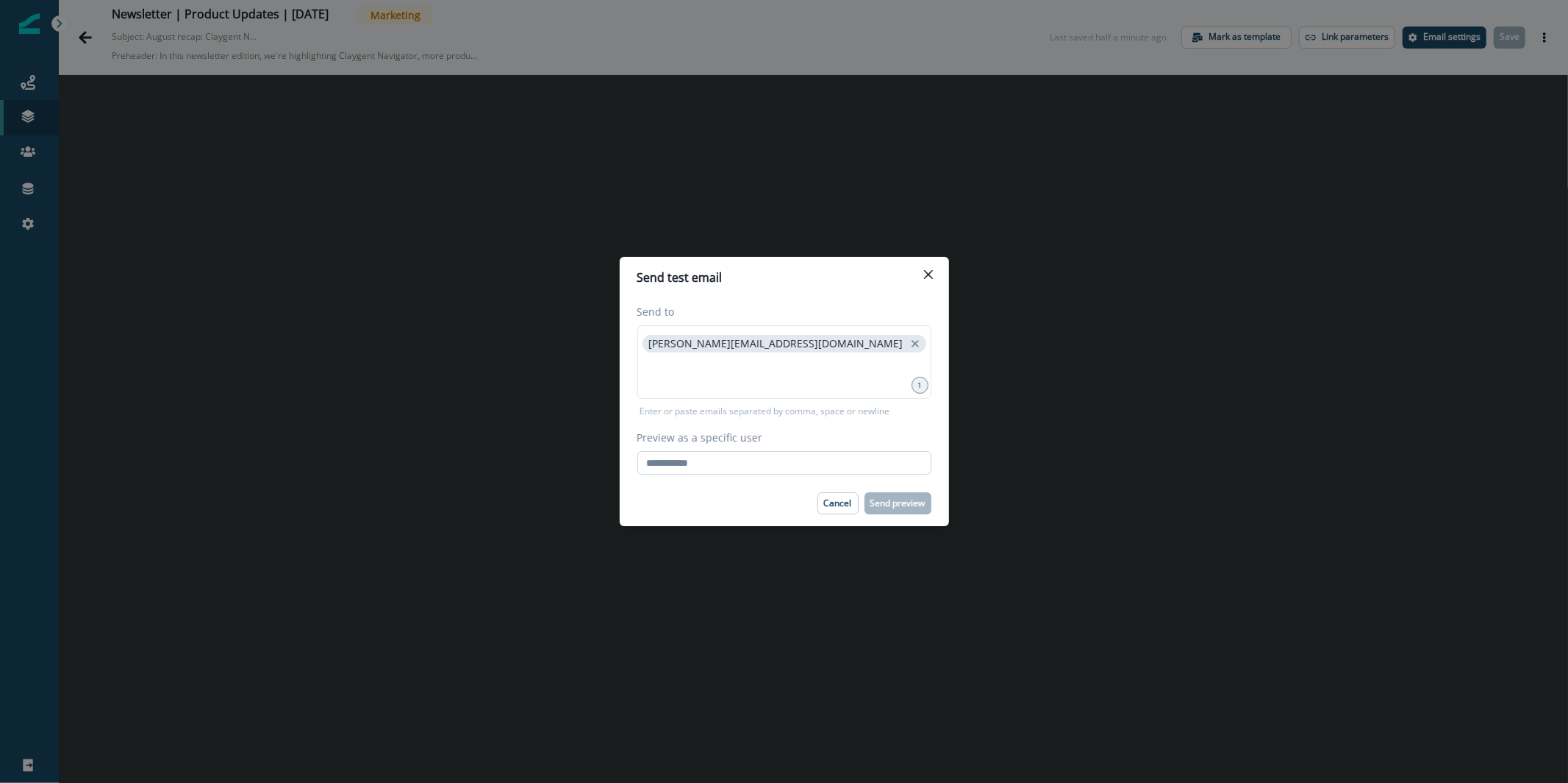
click at [888, 455] on input "Preview as a specific user" at bounding box center [784, 463] width 294 height 24
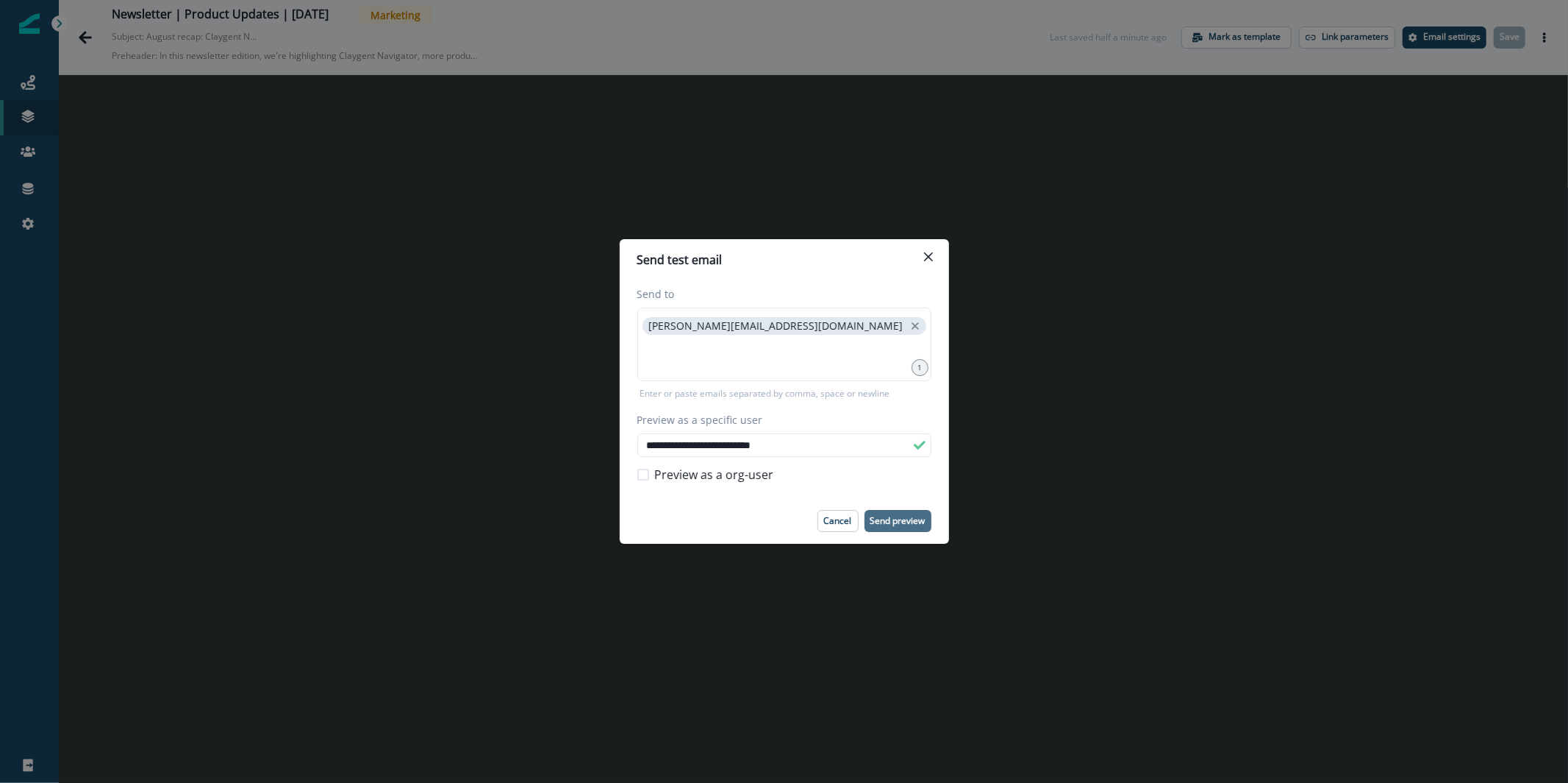
type input "**********"
click at [913, 516] on p "Send preview" at bounding box center [898, 520] width 55 height 10
click at [930, 248] on button "Close" at bounding box center [929, 257] width 24 height 24
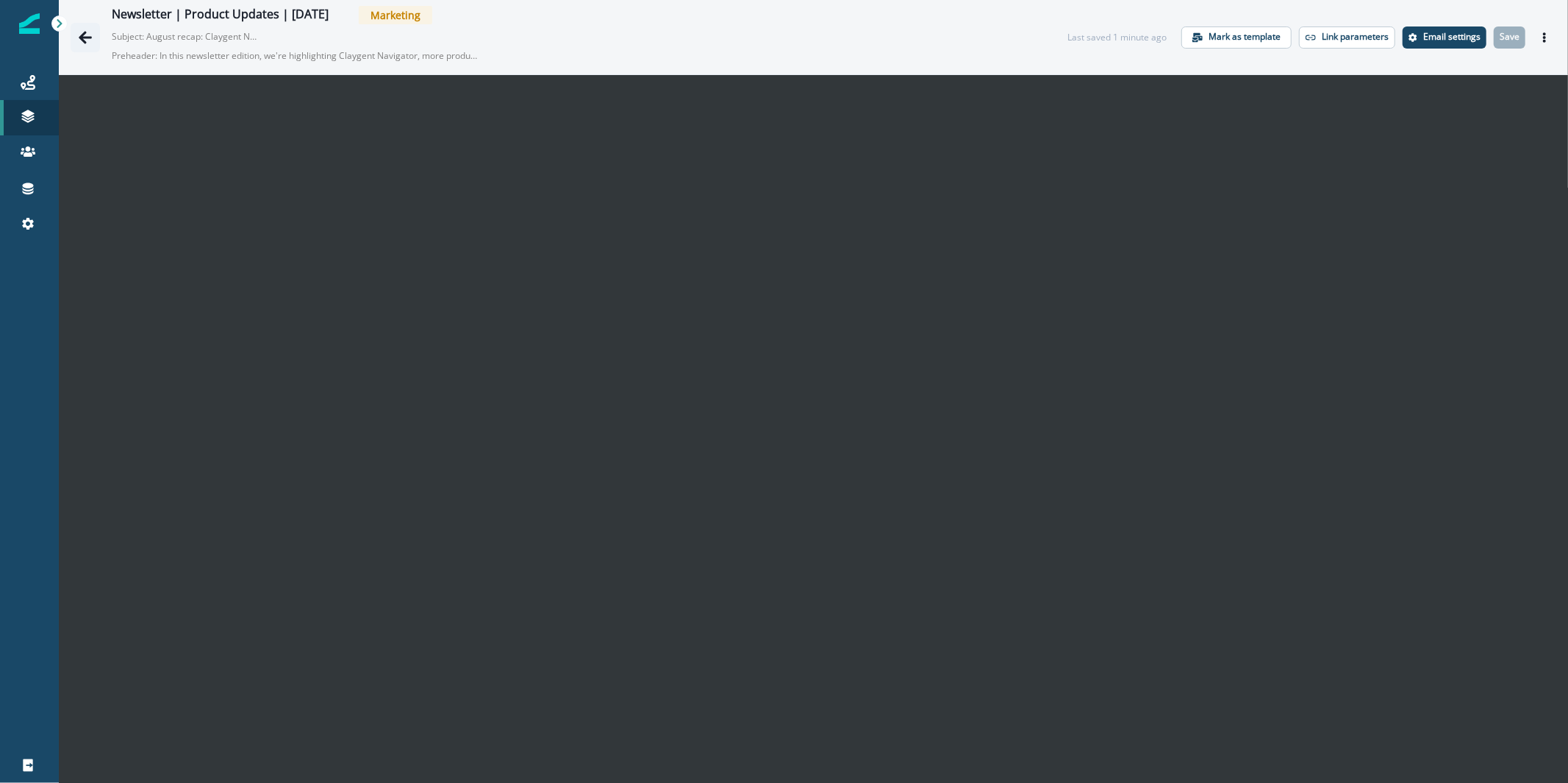
click at [87, 33] on icon "Go back" at bounding box center [84, 37] width 14 height 14
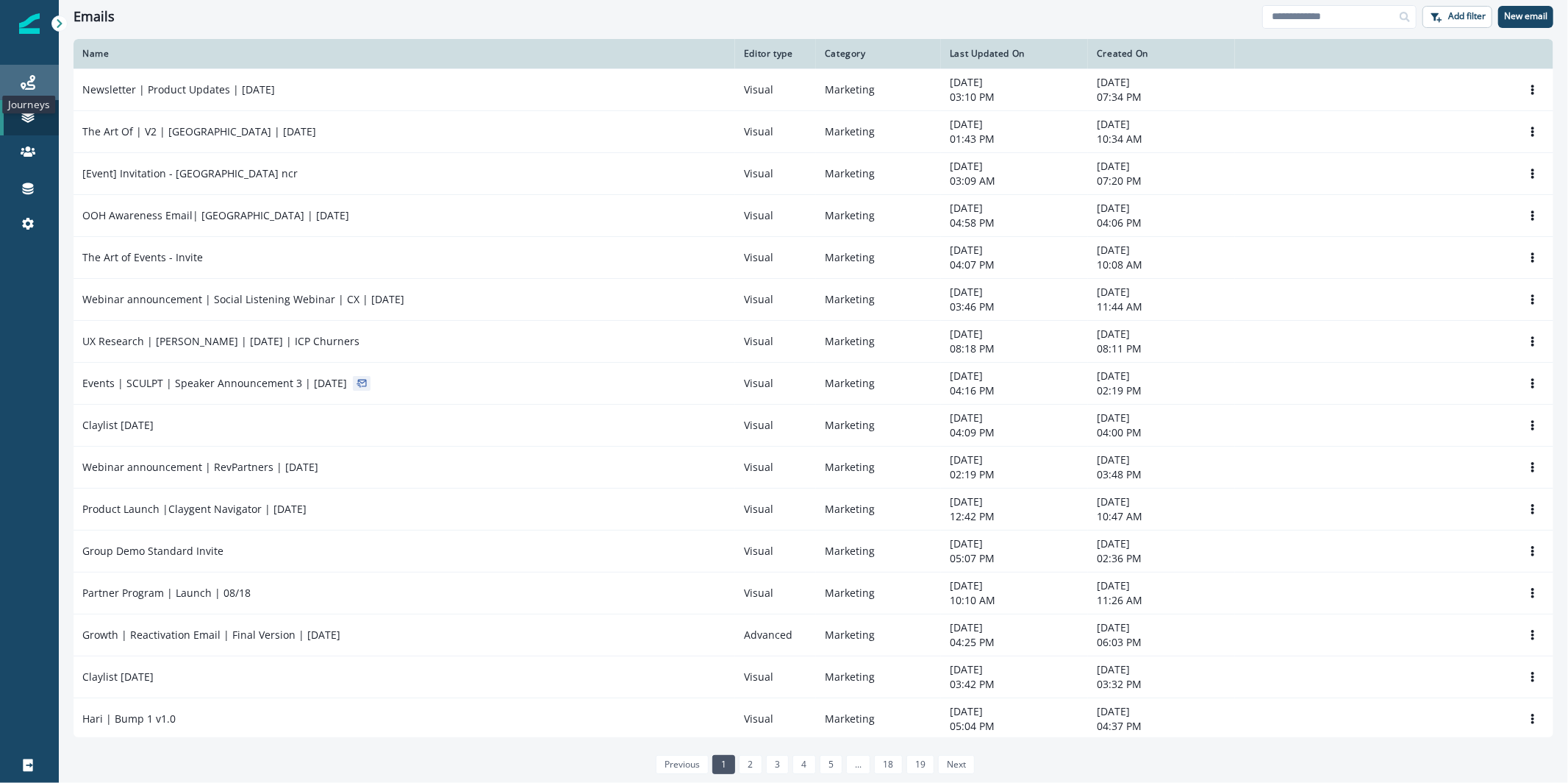
click at [34, 75] on icon at bounding box center [27, 82] width 14 height 14
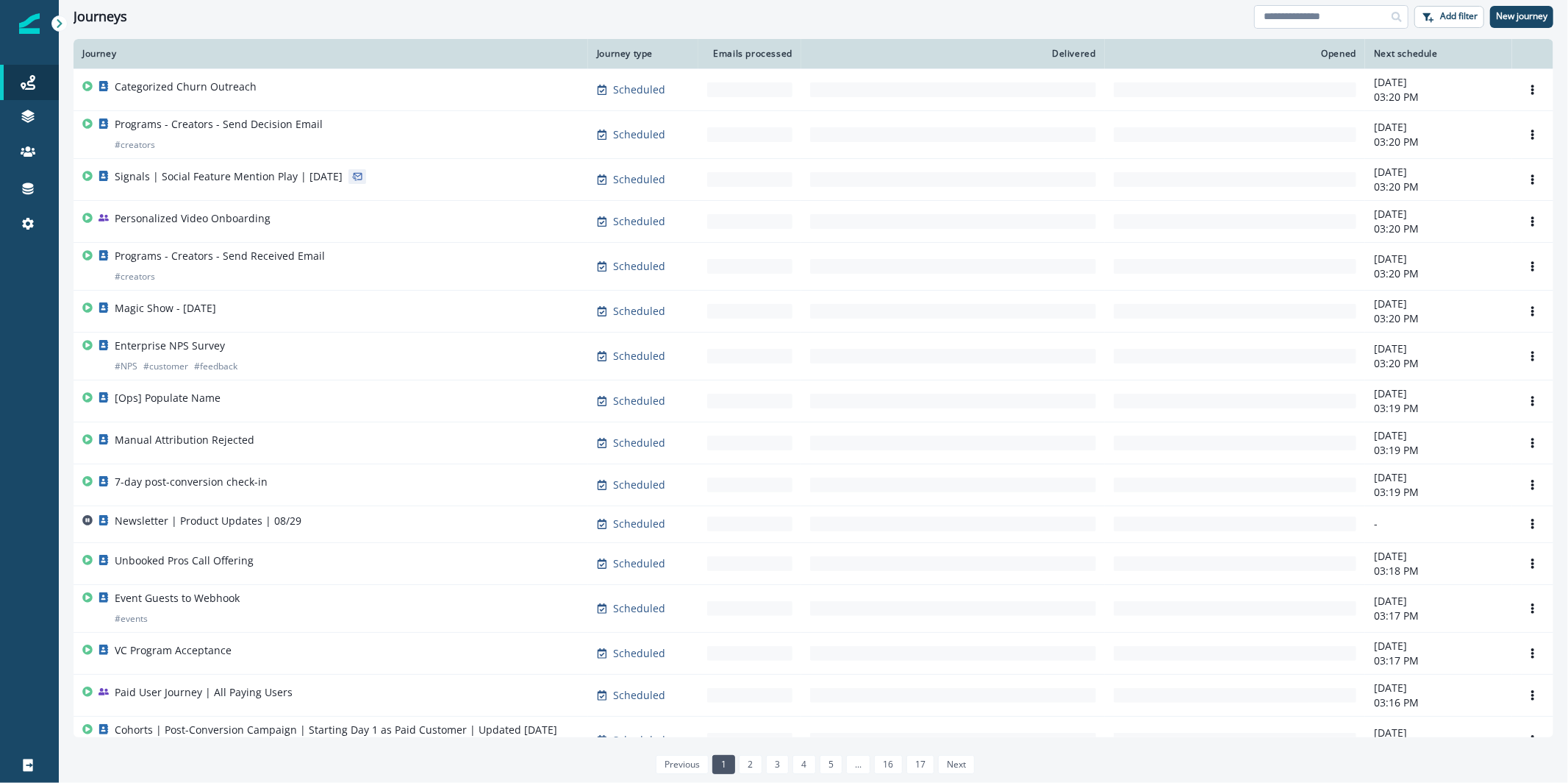
click at [1306, 12] on input at bounding box center [1331, 17] width 154 height 24
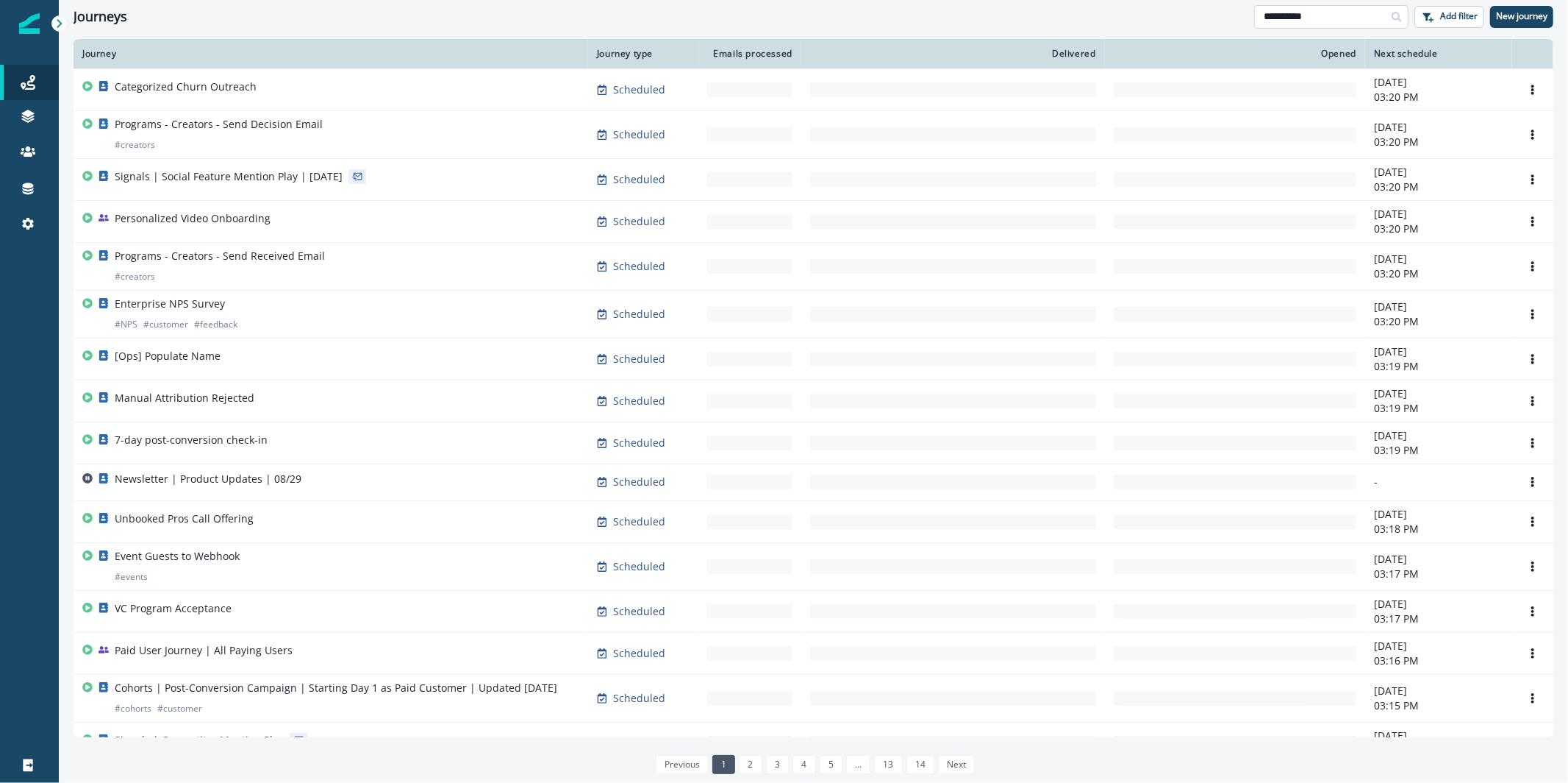
type input "**********"
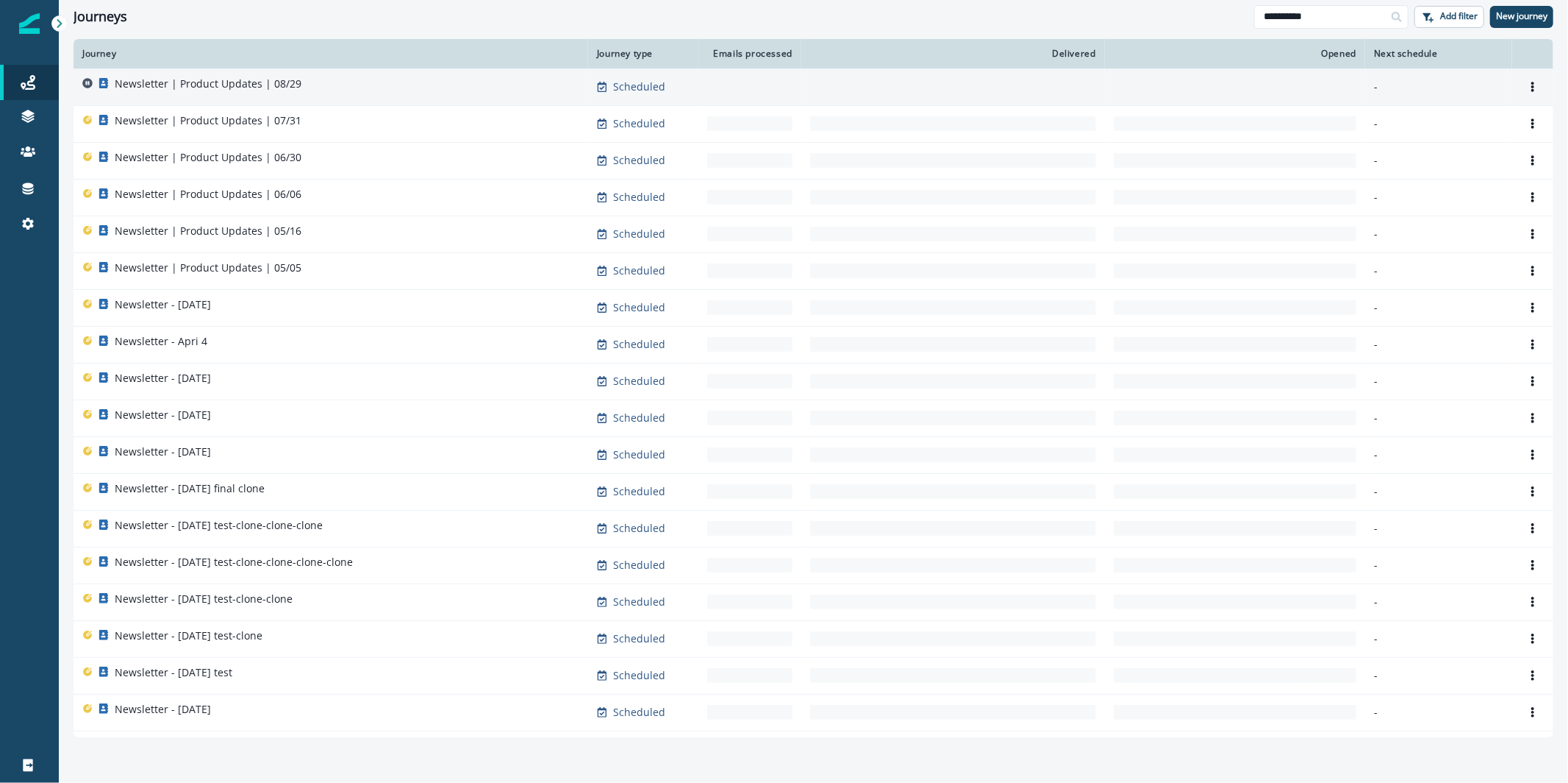
click at [473, 75] on td "Newsletter | Product Updates | 08/29" at bounding box center [331, 86] width 515 height 37
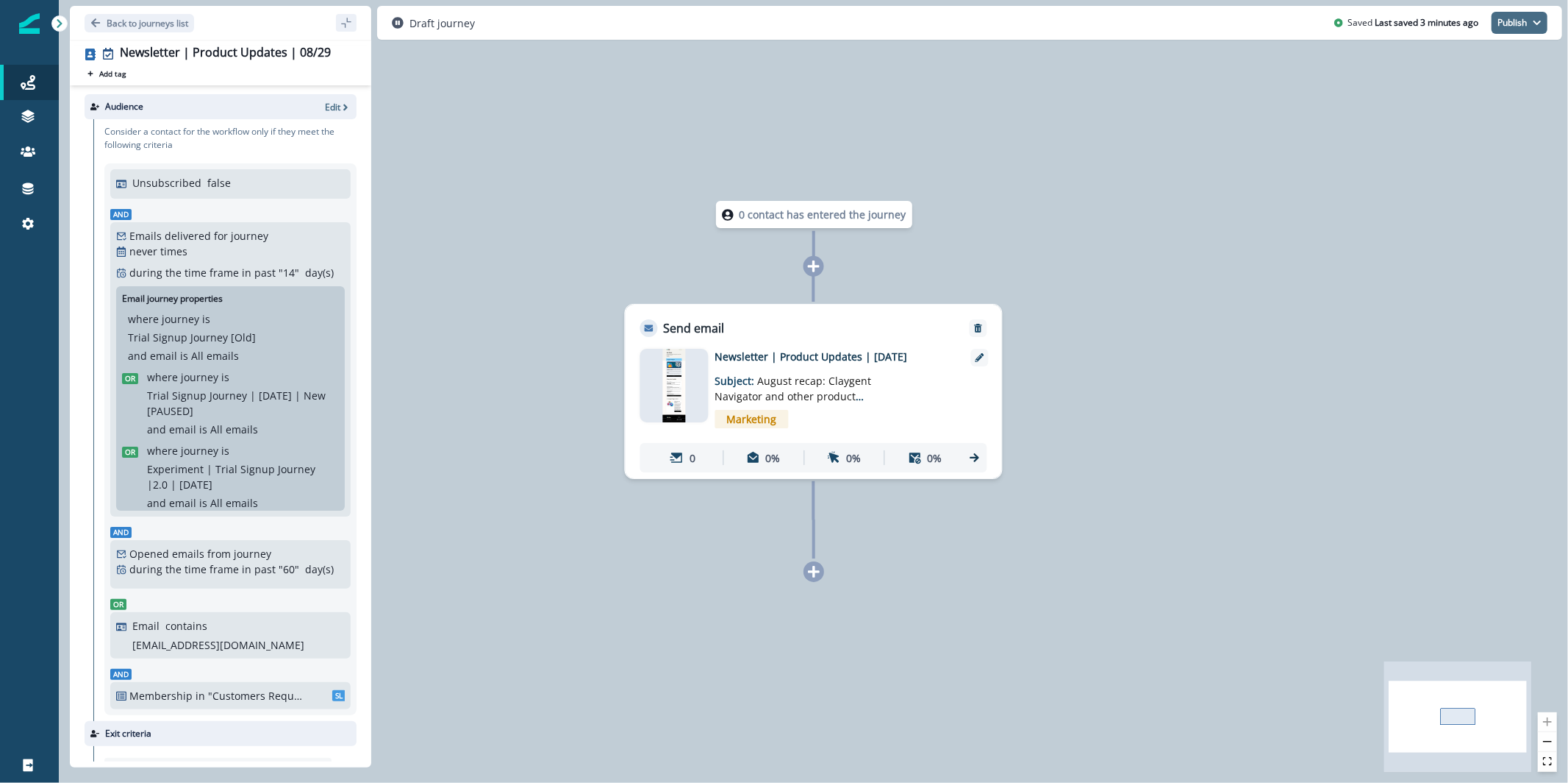
click at [1513, 27] on button "Publish" at bounding box center [1520, 23] width 56 height 22
click at [1495, 66] on button "as active journey" at bounding box center [1465, 59] width 163 height 26
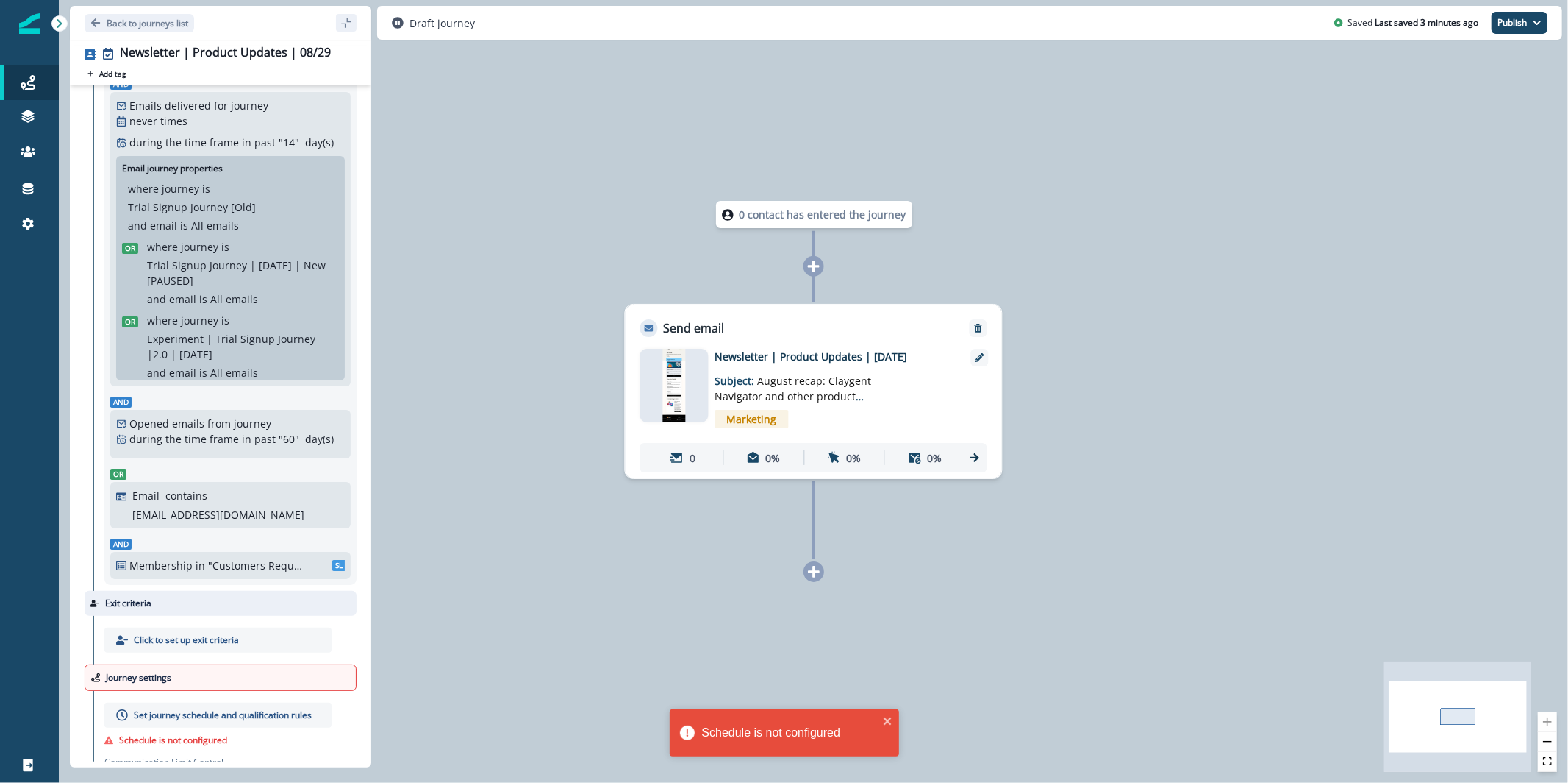
scroll to position [200, 0]
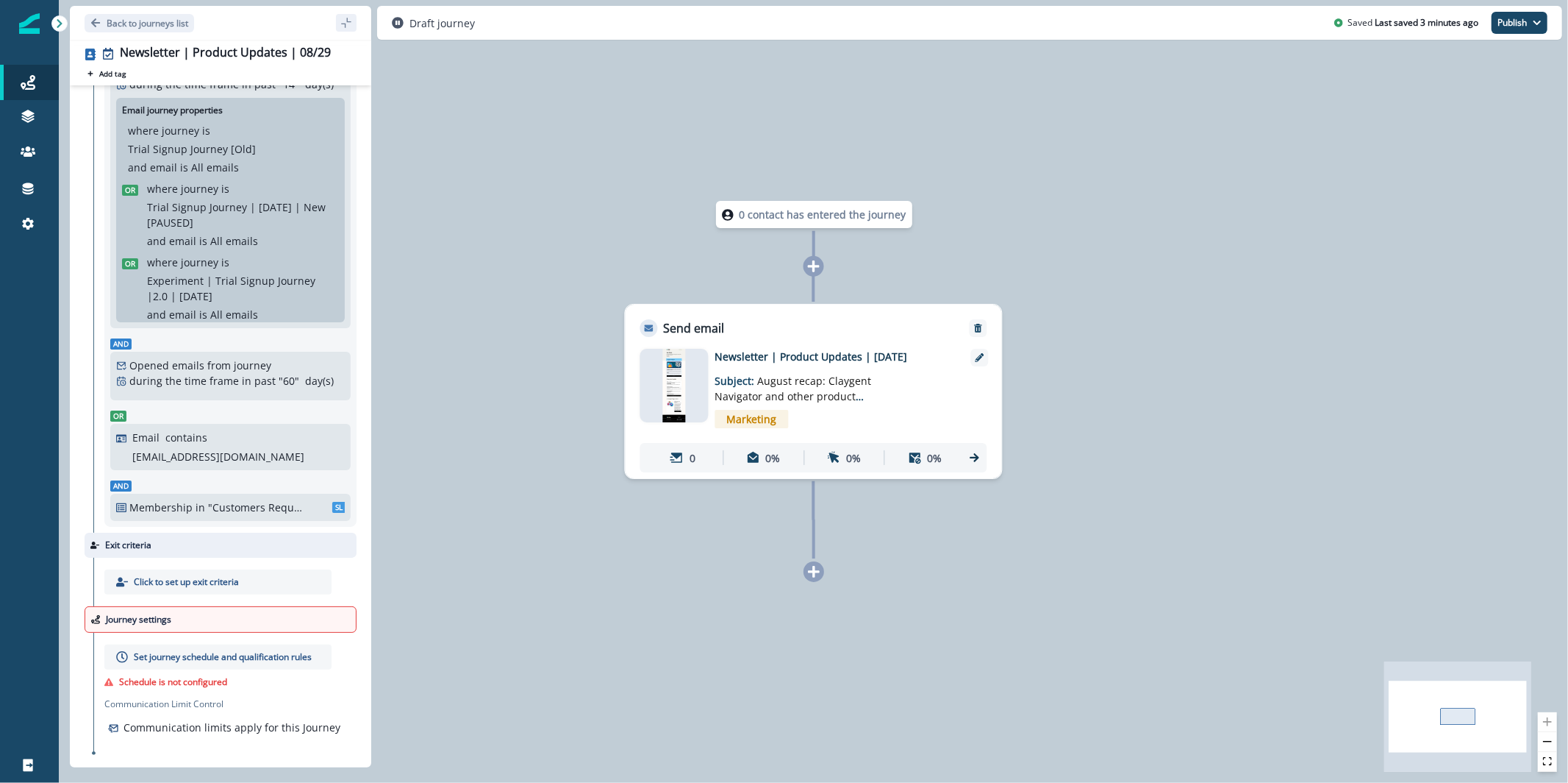
click at [166, 575] on p "Click to set up exit criteria" at bounding box center [186, 582] width 105 height 14
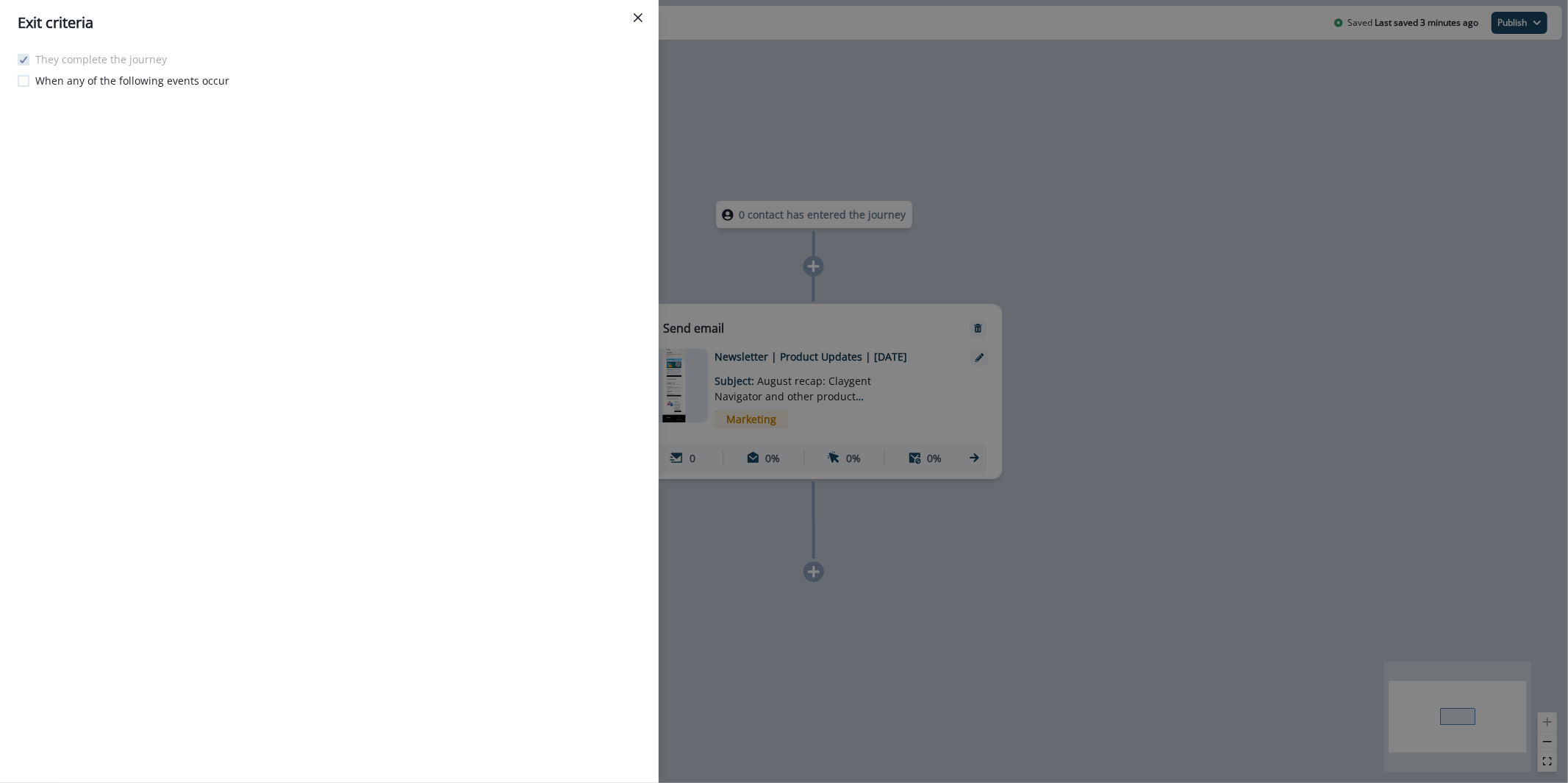
click at [640, 6] on button "Close" at bounding box center [639, 18] width 24 height 24
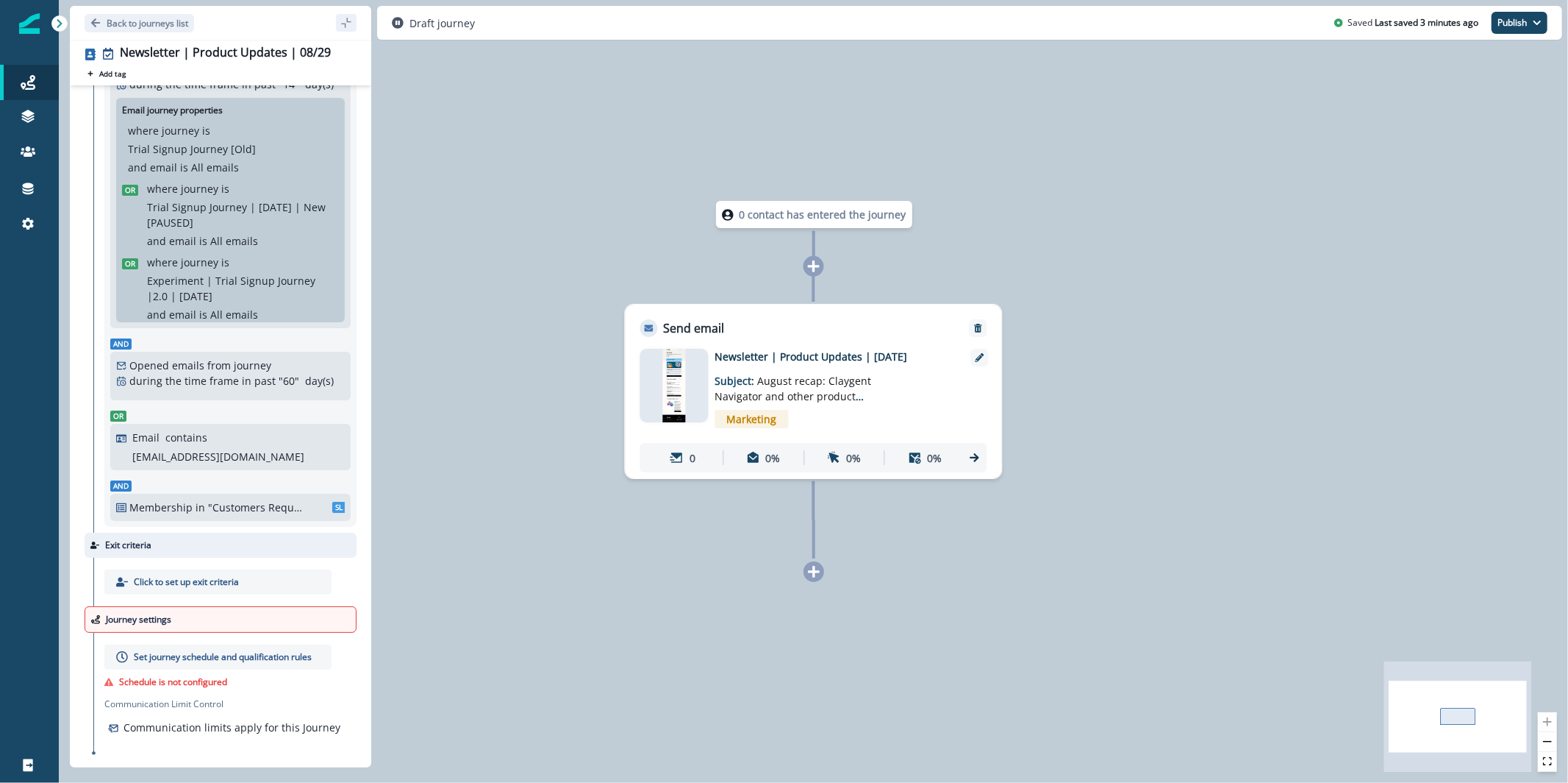
click at [179, 650] on p "Set journey schedule and qualification rules" at bounding box center [223, 657] width 178 height 14
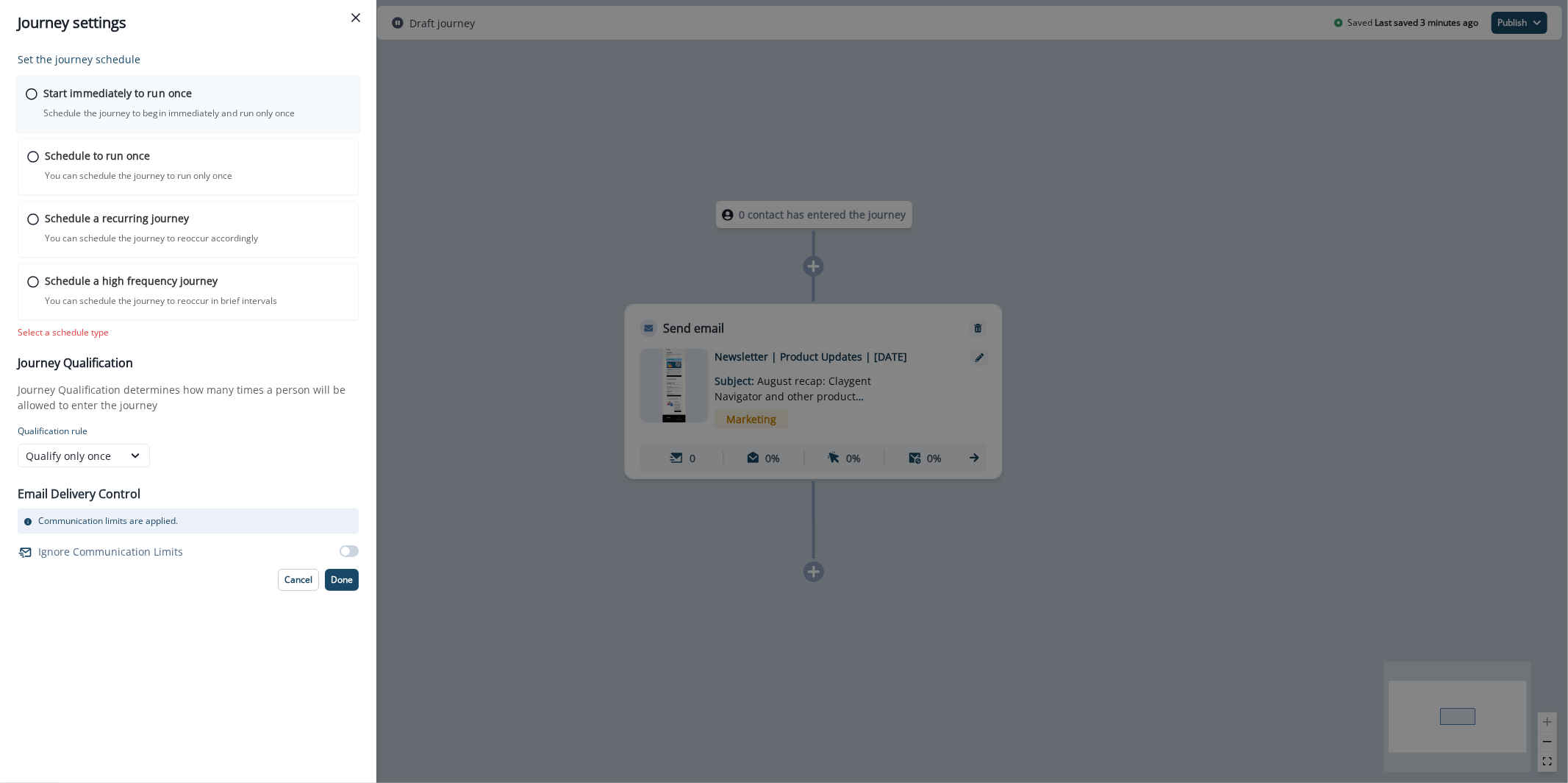
click at [134, 100] on p "Start immediately to run once" at bounding box center [118, 93] width 148 height 15
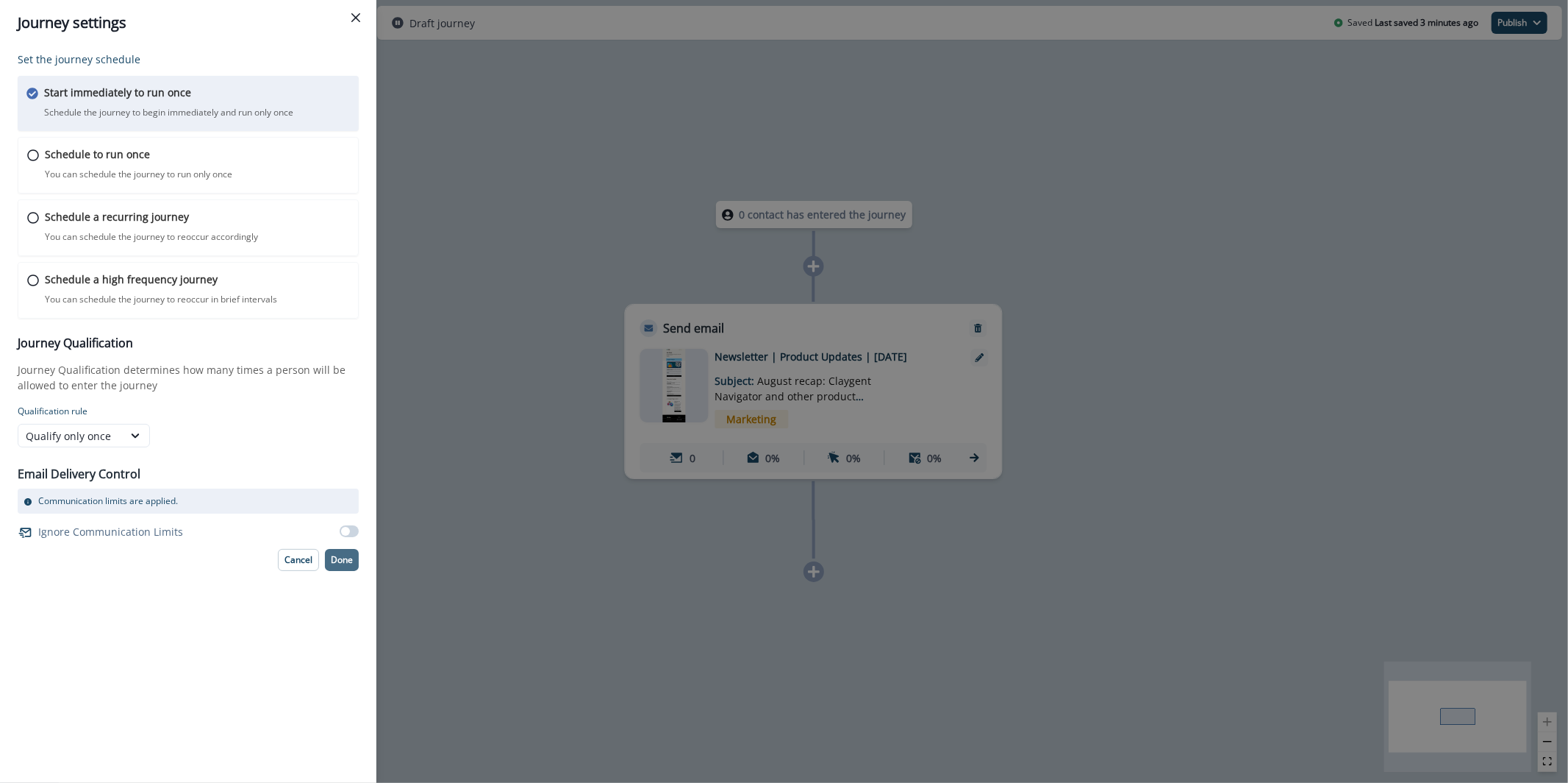
click at [344, 560] on p "Done" at bounding box center [342, 560] width 22 height 10
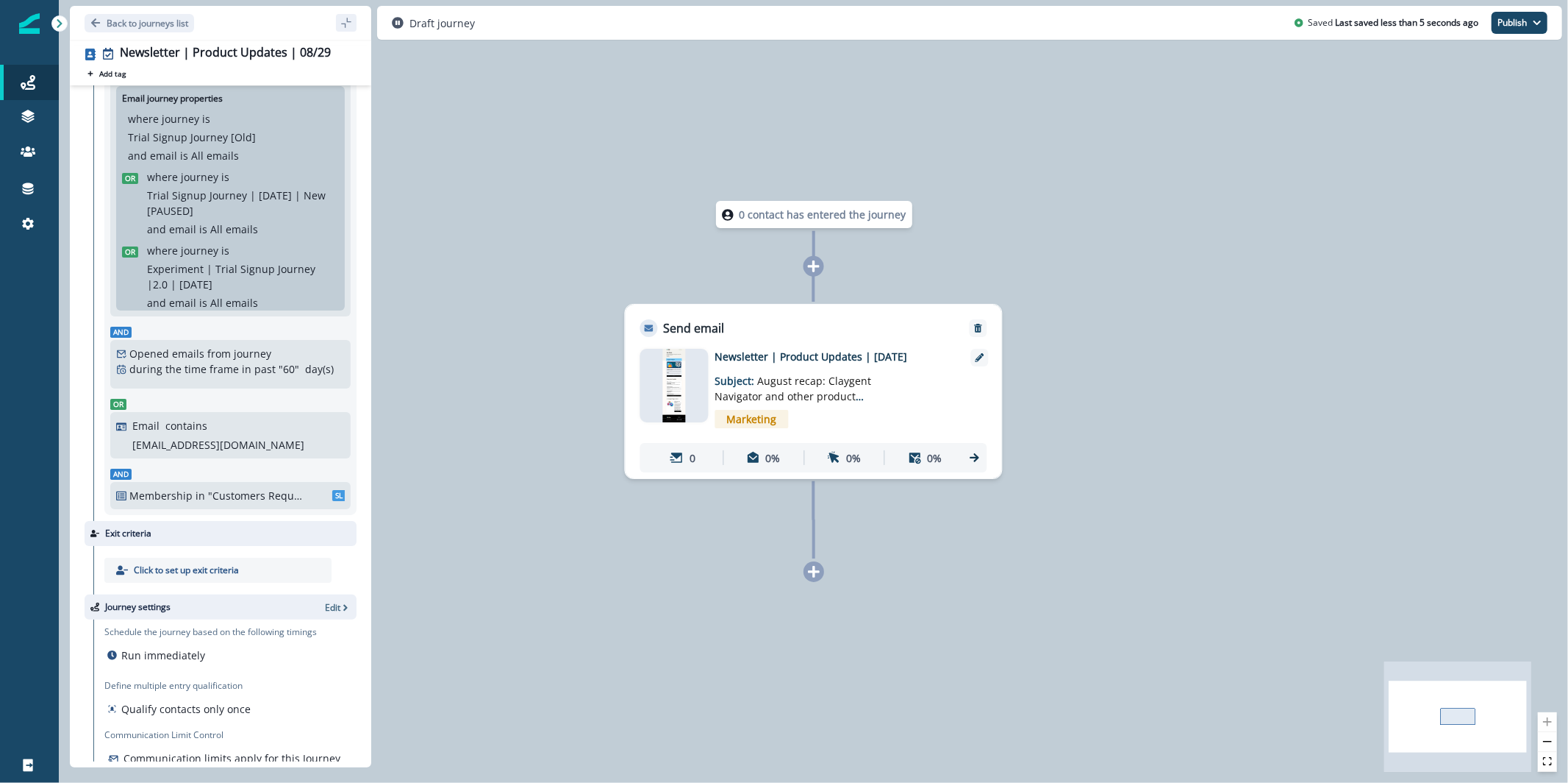
click at [698, 387] on div at bounding box center [674, 386] width 68 height 73
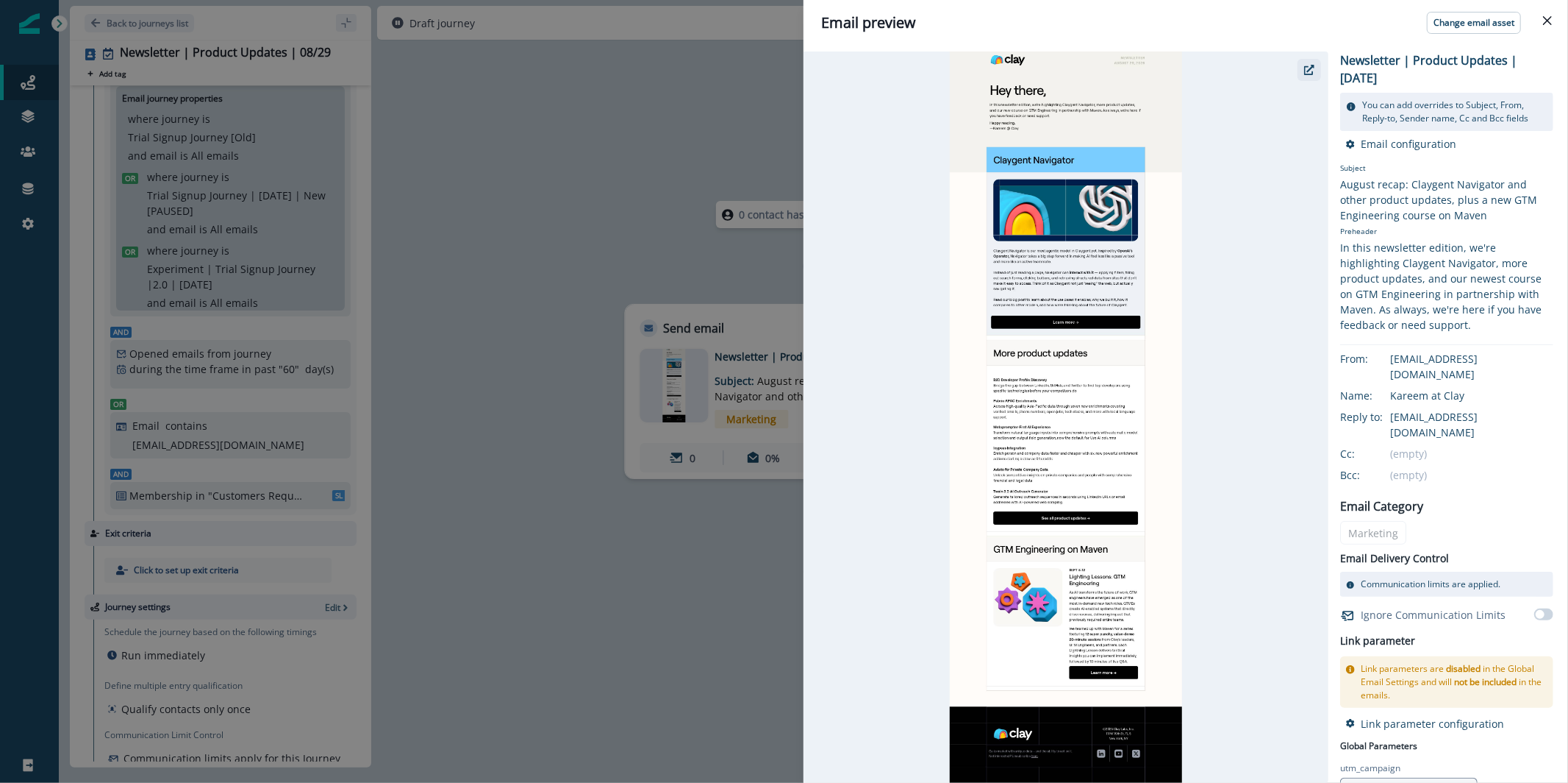
click at [1311, 72] on icon "button" at bounding box center [1310, 70] width 10 height 10
click at [1541, 20] on button "Close" at bounding box center [1548, 20] width 24 height 24
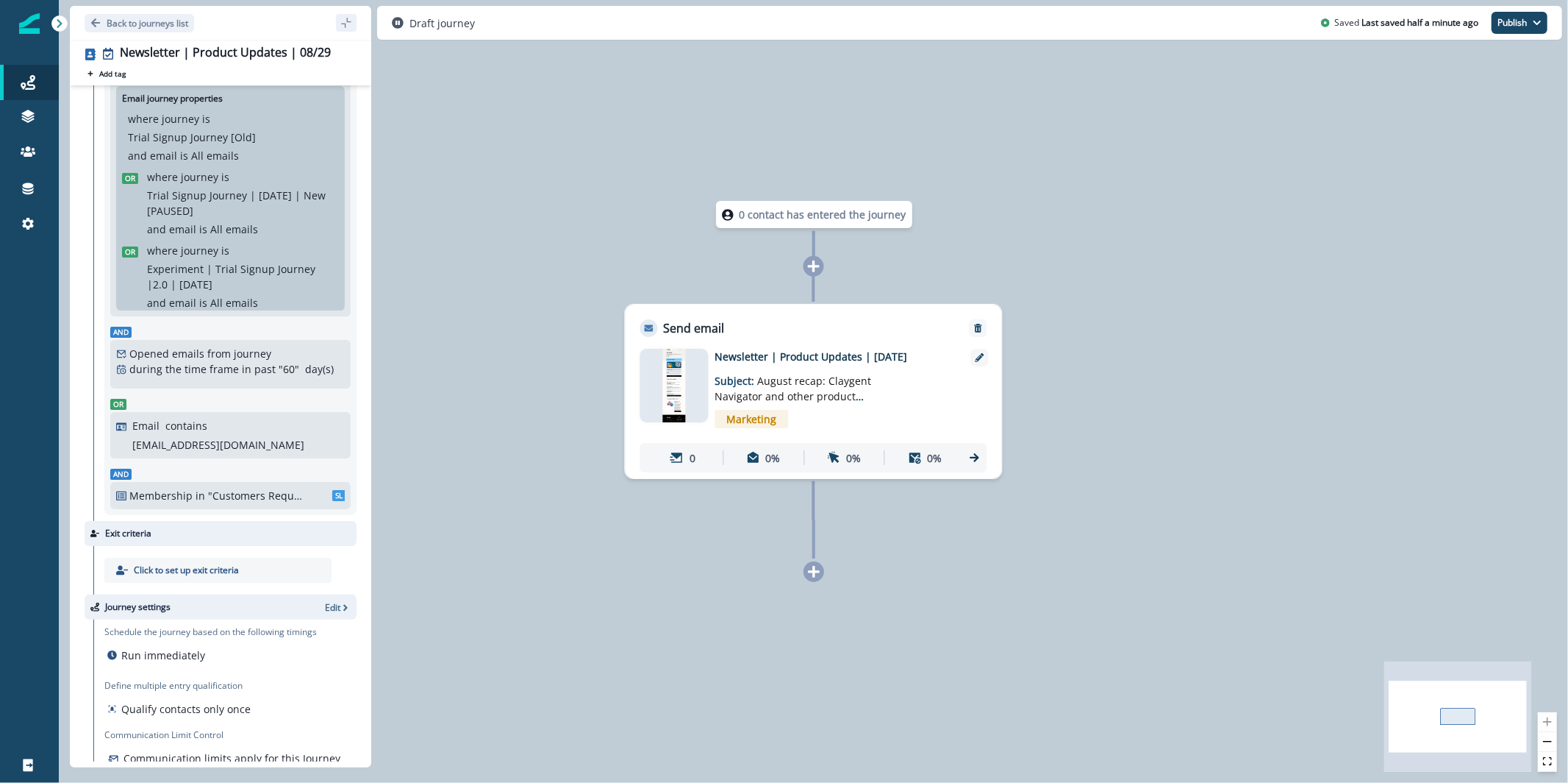
click at [1490, 32] on div "Saved Last saved half a minute ago Publish as active journey as inactive journey" at bounding box center [1435, 23] width 227 height 22
click at [1507, 26] on button "Publish" at bounding box center [1520, 23] width 56 height 22
click at [686, 392] on div at bounding box center [674, 386] width 68 height 73
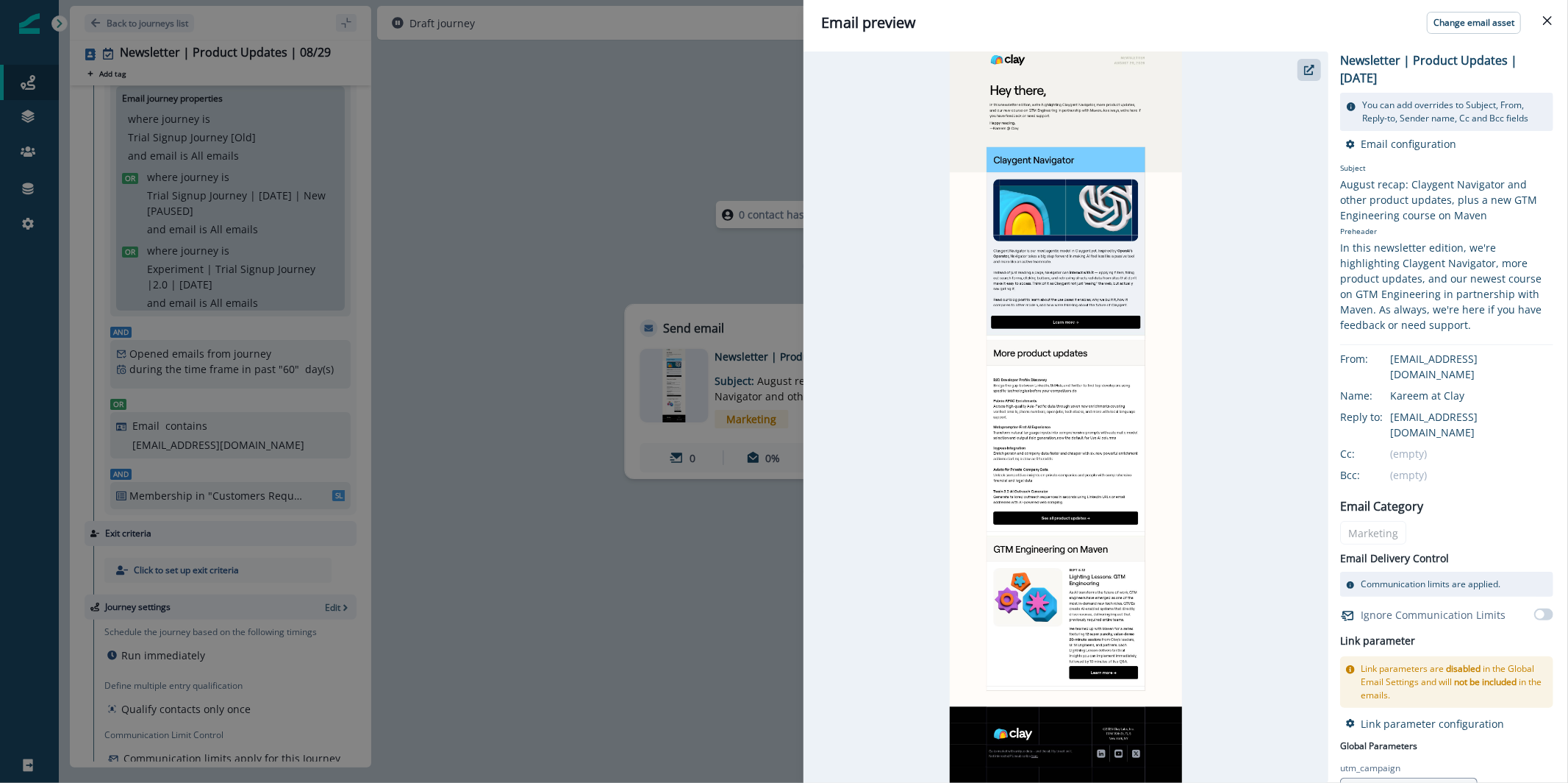
click at [593, 211] on div "Email preview Change email asset Newsletter | Product Updates | Aug 29 You can …" at bounding box center [784, 392] width 1568 height 783
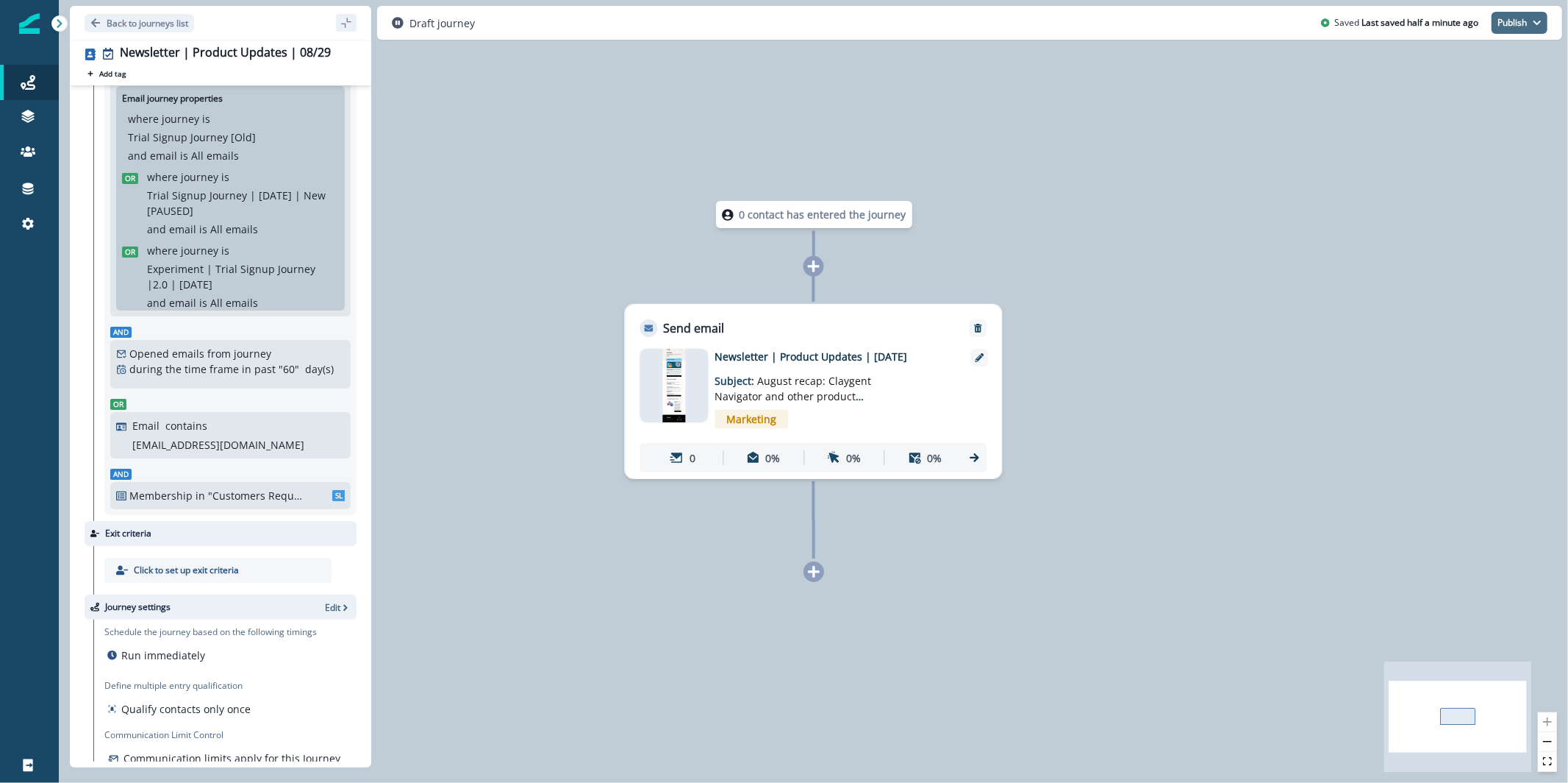
click at [1494, 23] on button "Publish" at bounding box center [1520, 23] width 56 height 22
click at [1494, 52] on button "as active journey" at bounding box center [1465, 59] width 163 height 26
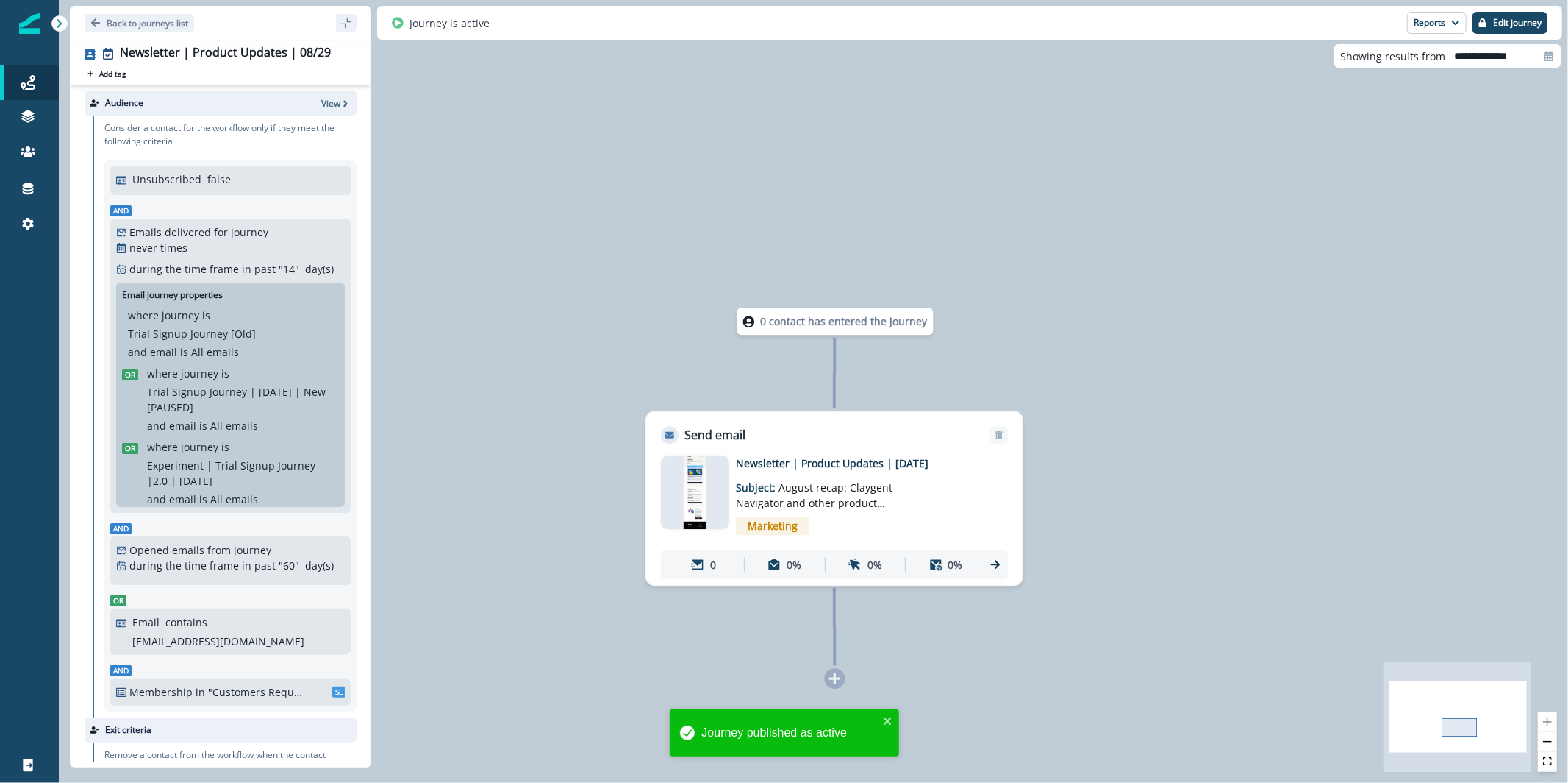
scroll to position [0, 0]
click at [326, 112] on p "View" at bounding box center [331, 107] width 19 height 13
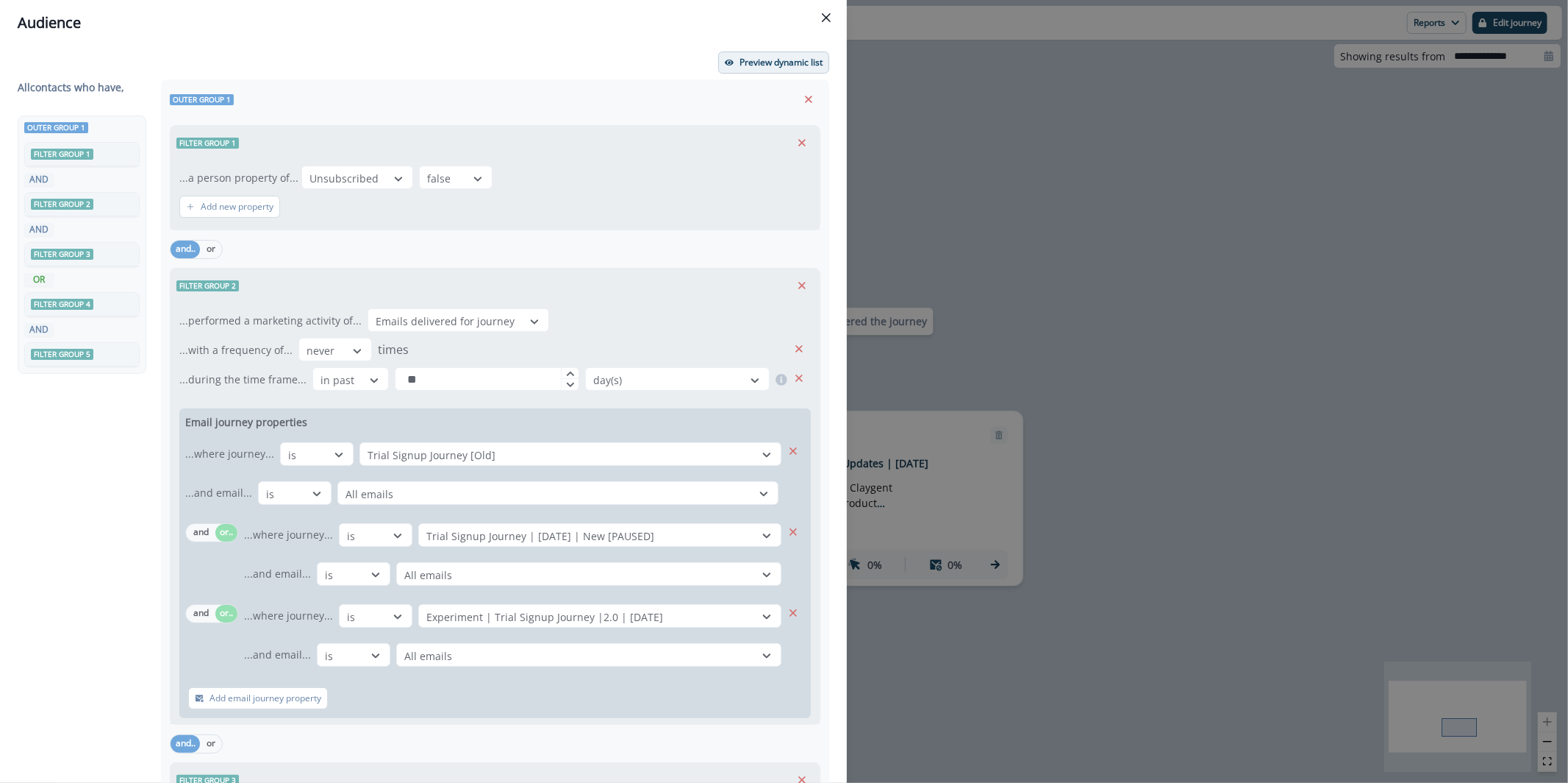
click at [790, 57] on p "Preview dynamic list" at bounding box center [781, 62] width 83 height 10
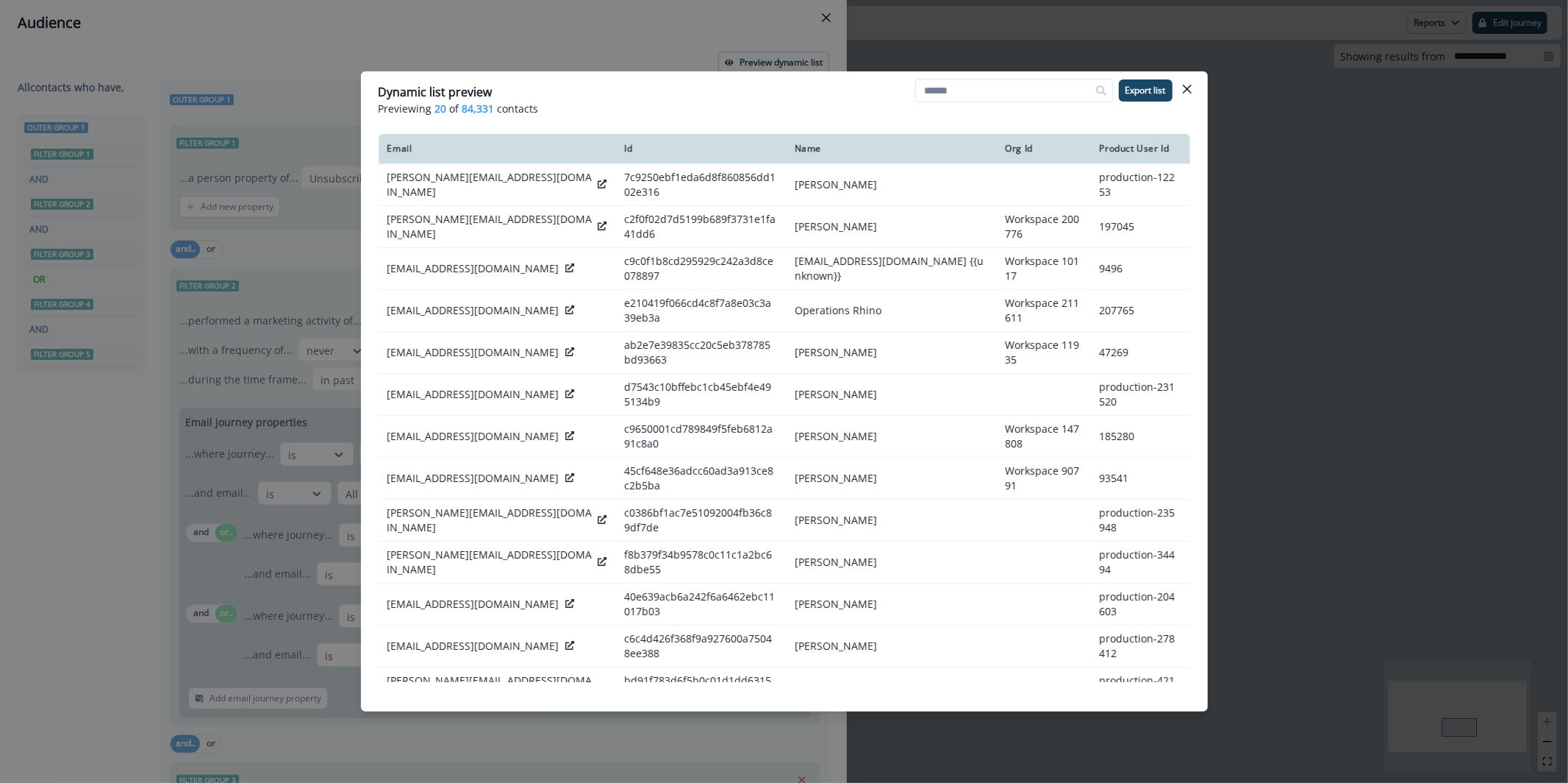
click at [713, 42] on div "Dynamic list preview Previewing 20 of 84,331 contacts Export list Email Id Name…" at bounding box center [784, 392] width 1568 height 783
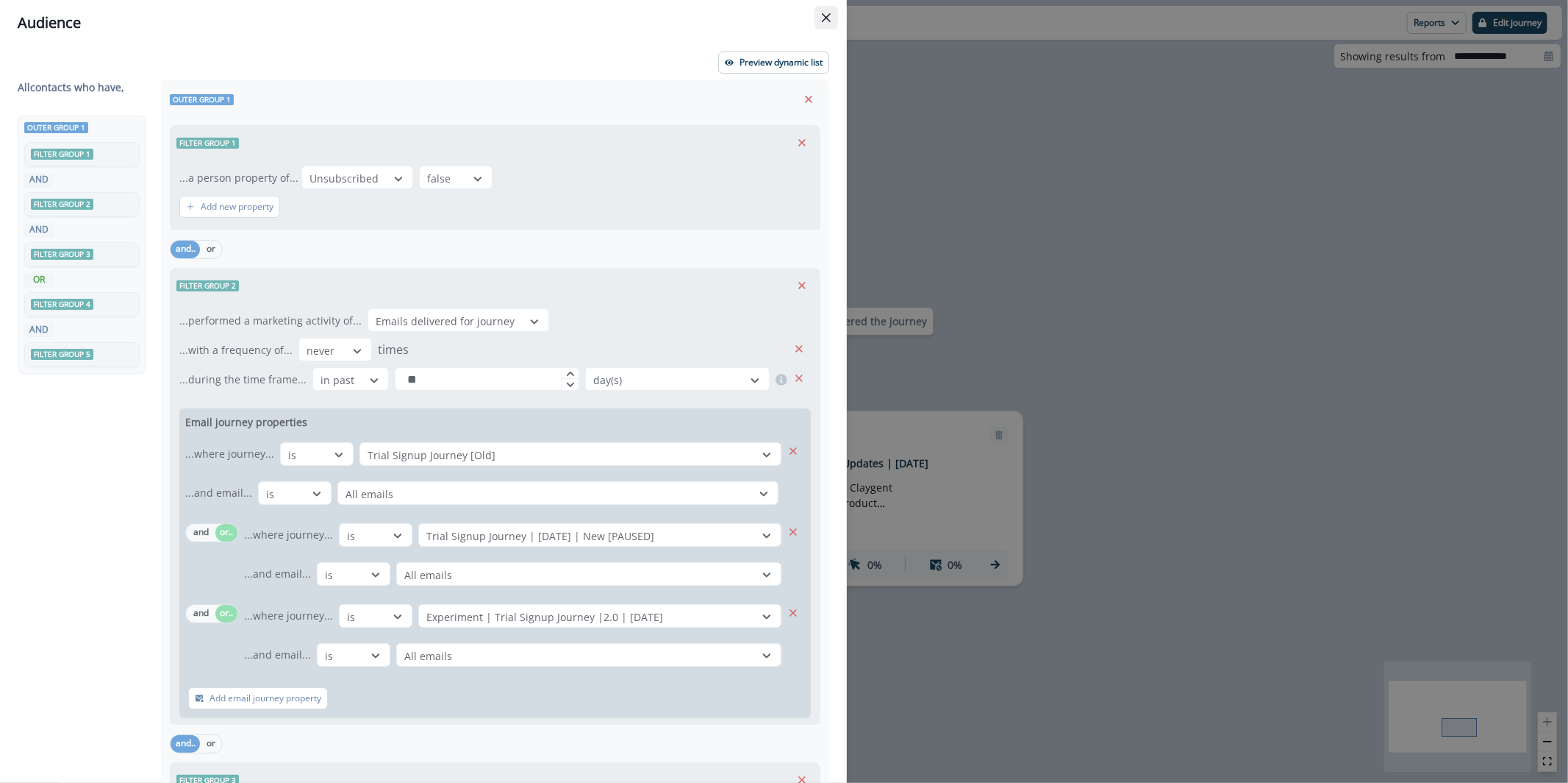
click at [836, 14] on button "Close" at bounding box center [826, 18] width 24 height 24
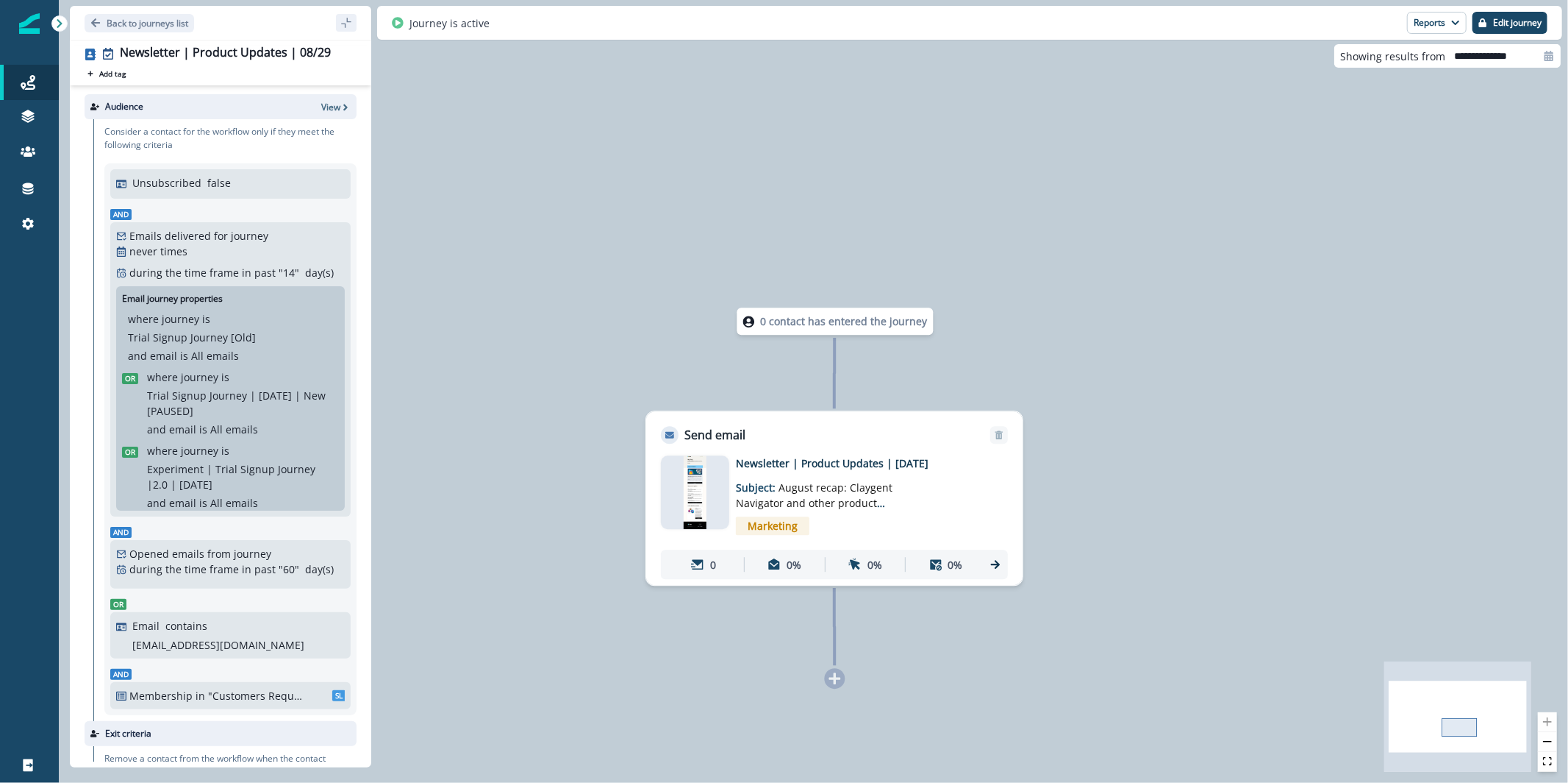
click at [692, 478] on img at bounding box center [696, 492] width 24 height 73
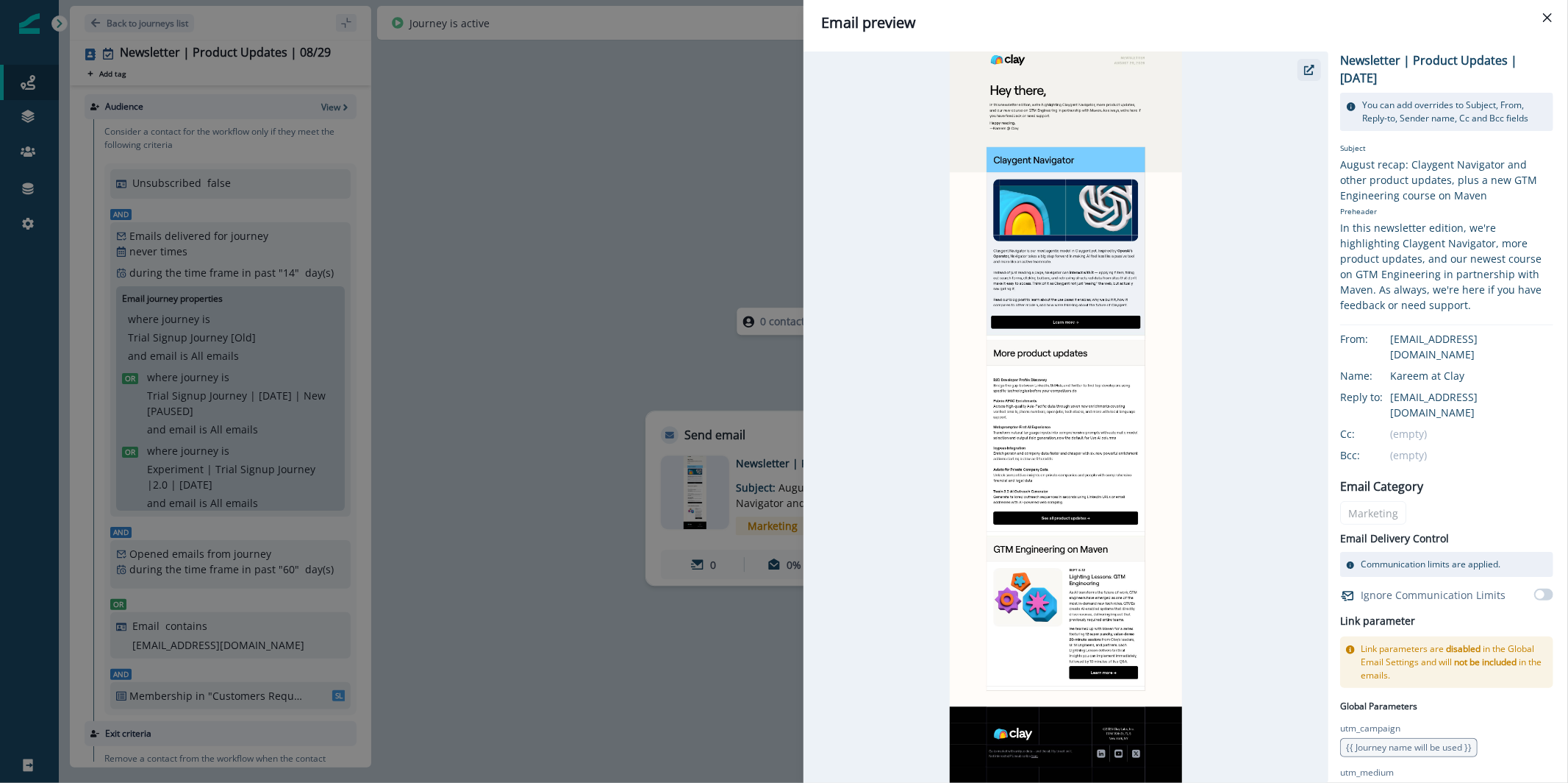
click at [1312, 76] on button "button" at bounding box center [1310, 70] width 24 height 22
click at [693, 200] on div "Email preview Newsletter | Product Updates | Aug 29 You can add overrides to Su…" at bounding box center [784, 392] width 1568 height 783
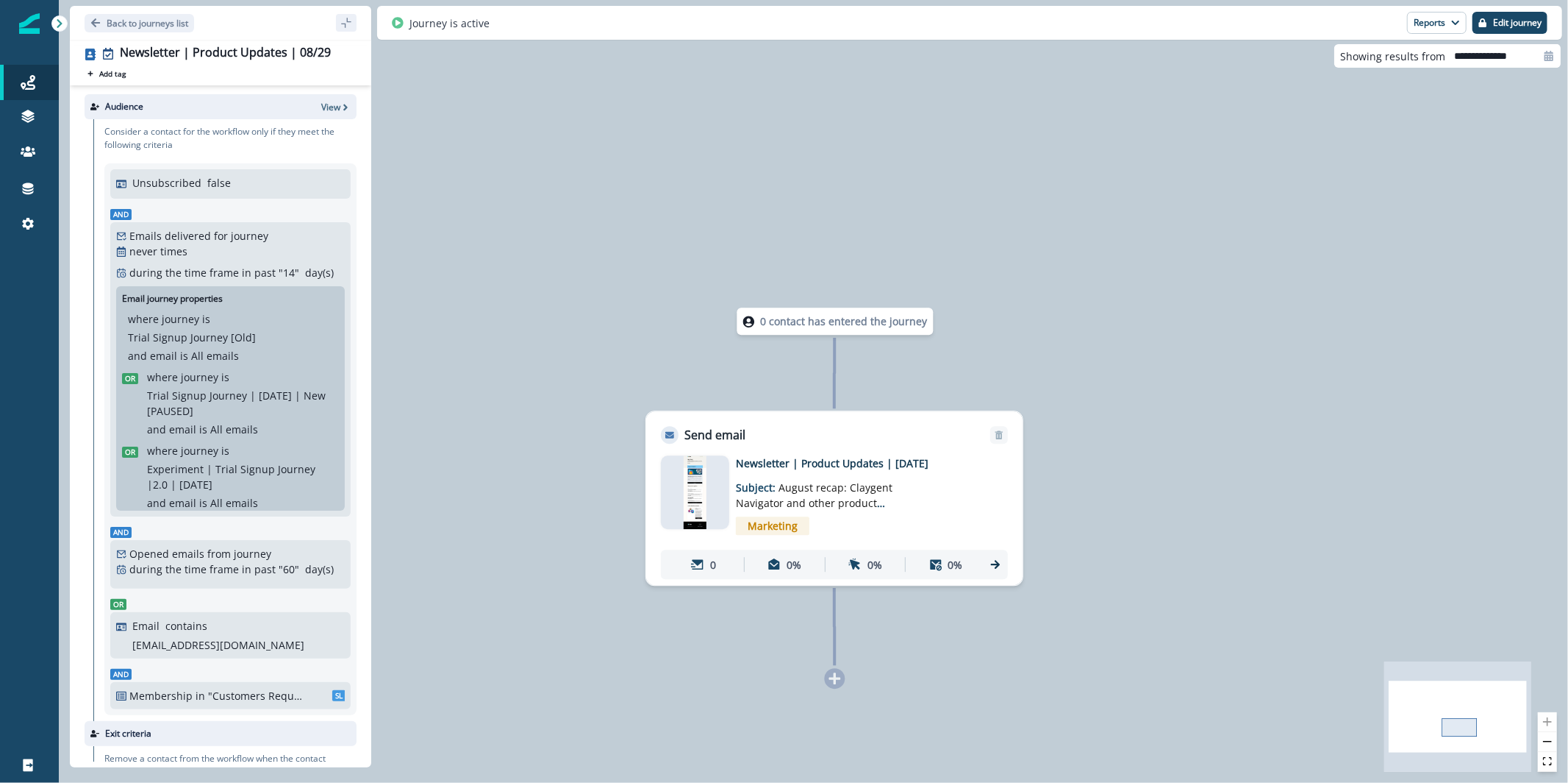
click at [699, 493] on img at bounding box center [696, 492] width 24 height 73
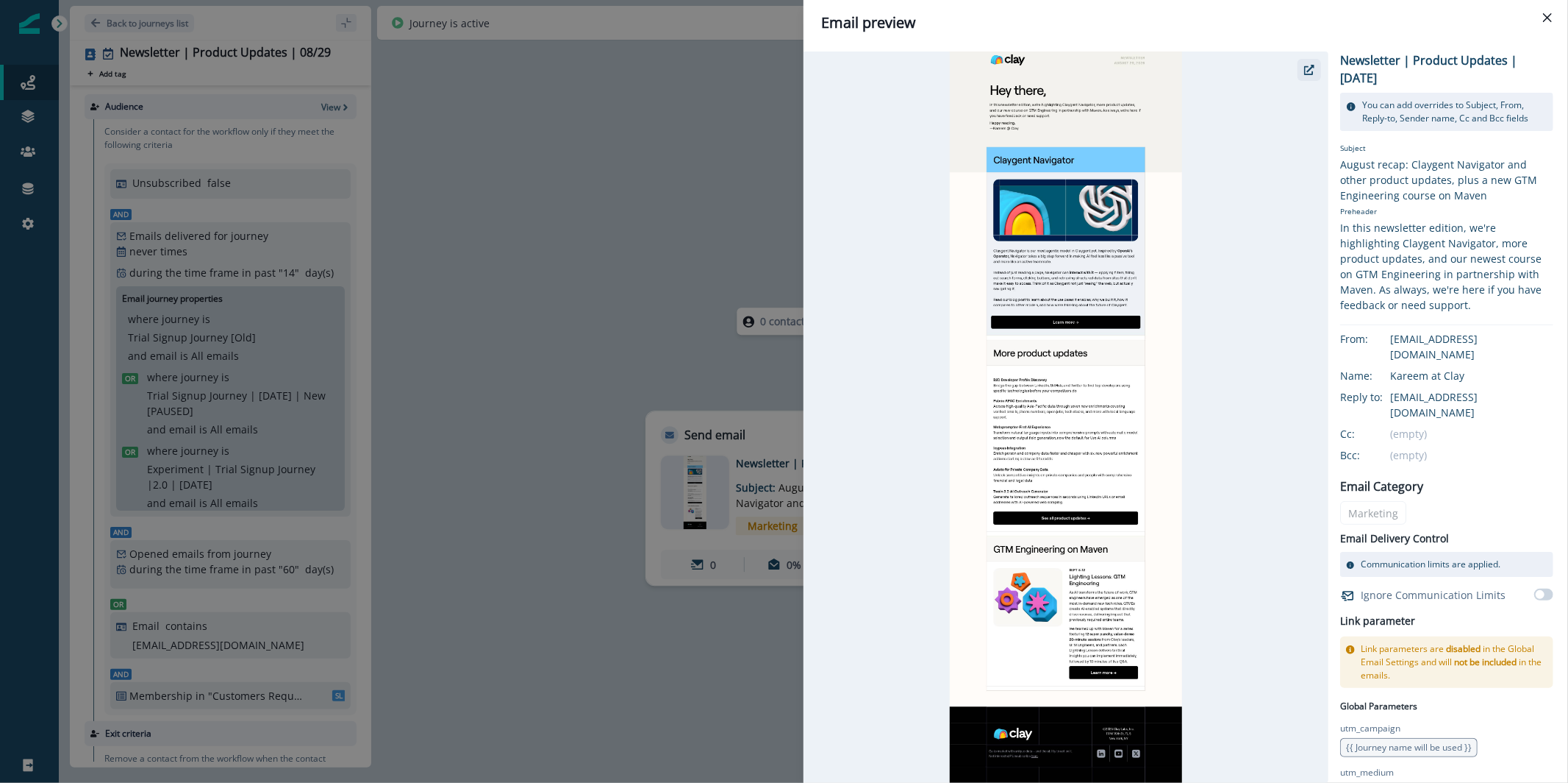
click at [1306, 72] on icon "button" at bounding box center [1310, 70] width 10 height 10
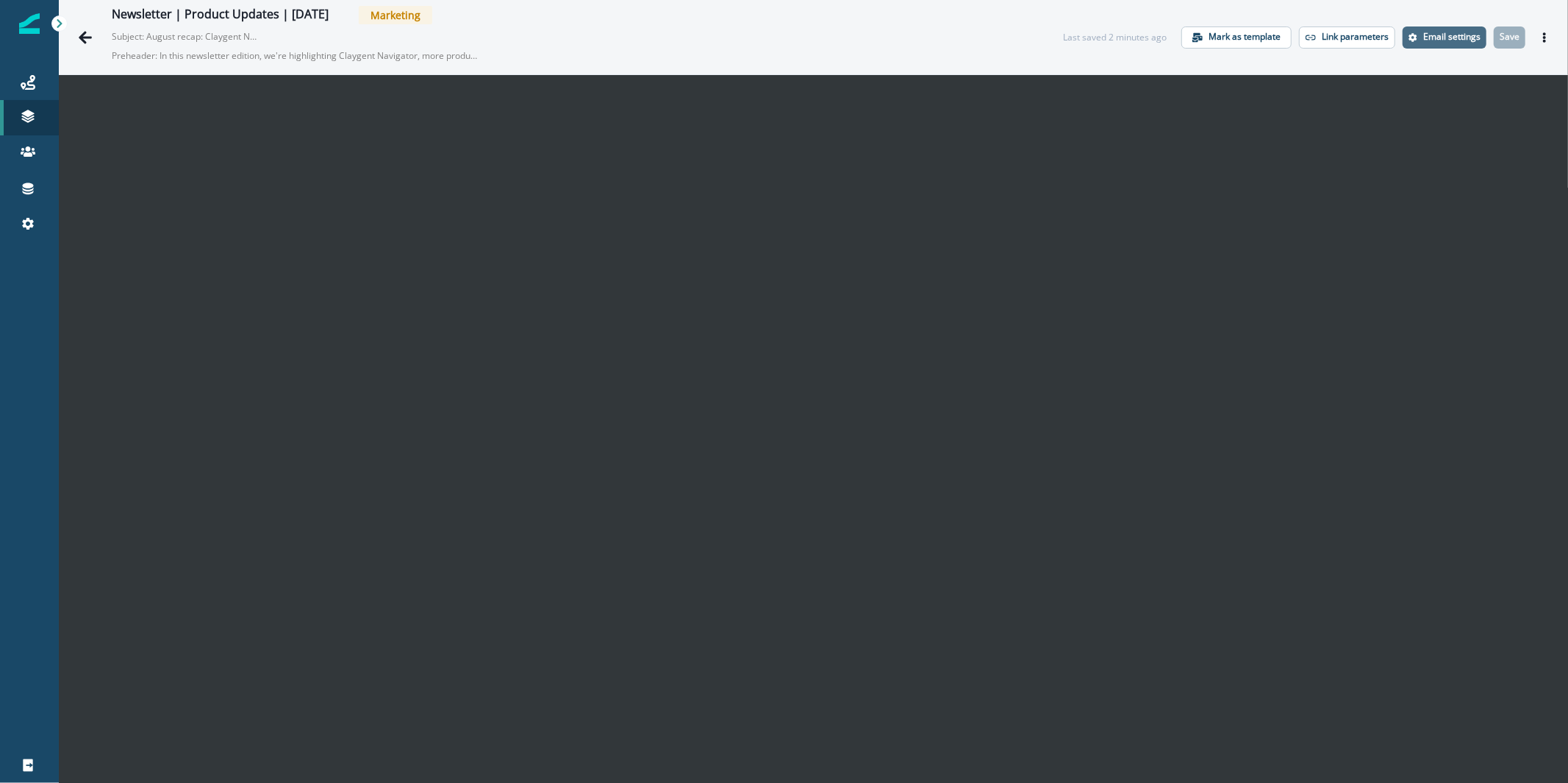
click at [1423, 38] on p "Email settings" at bounding box center [1451, 37] width 57 height 10
click at [89, 40] on icon "Go back" at bounding box center [84, 37] width 14 height 14
click at [83, 34] on icon "Go back" at bounding box center [85, 37] width 14 height 13
